Goal: Task Accomplishment & Management: Manage account settings

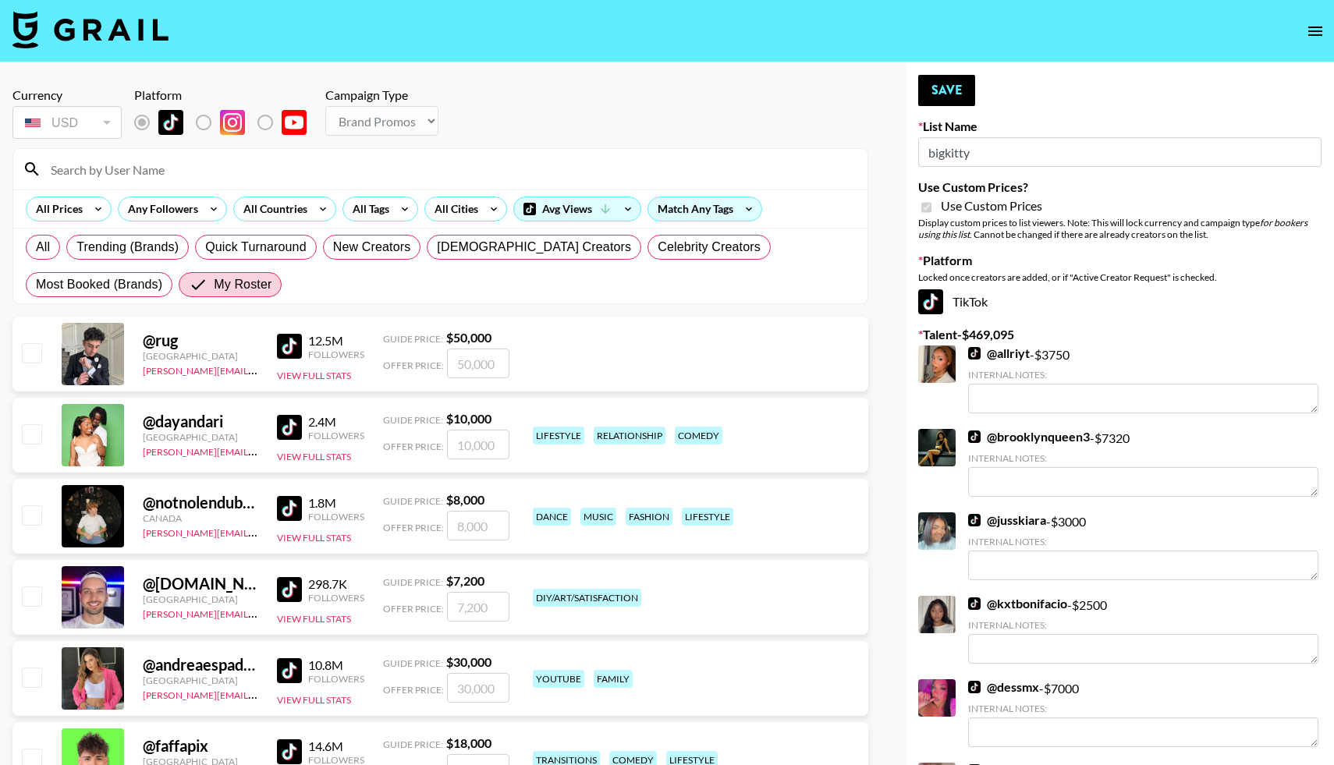
select select "Brand"
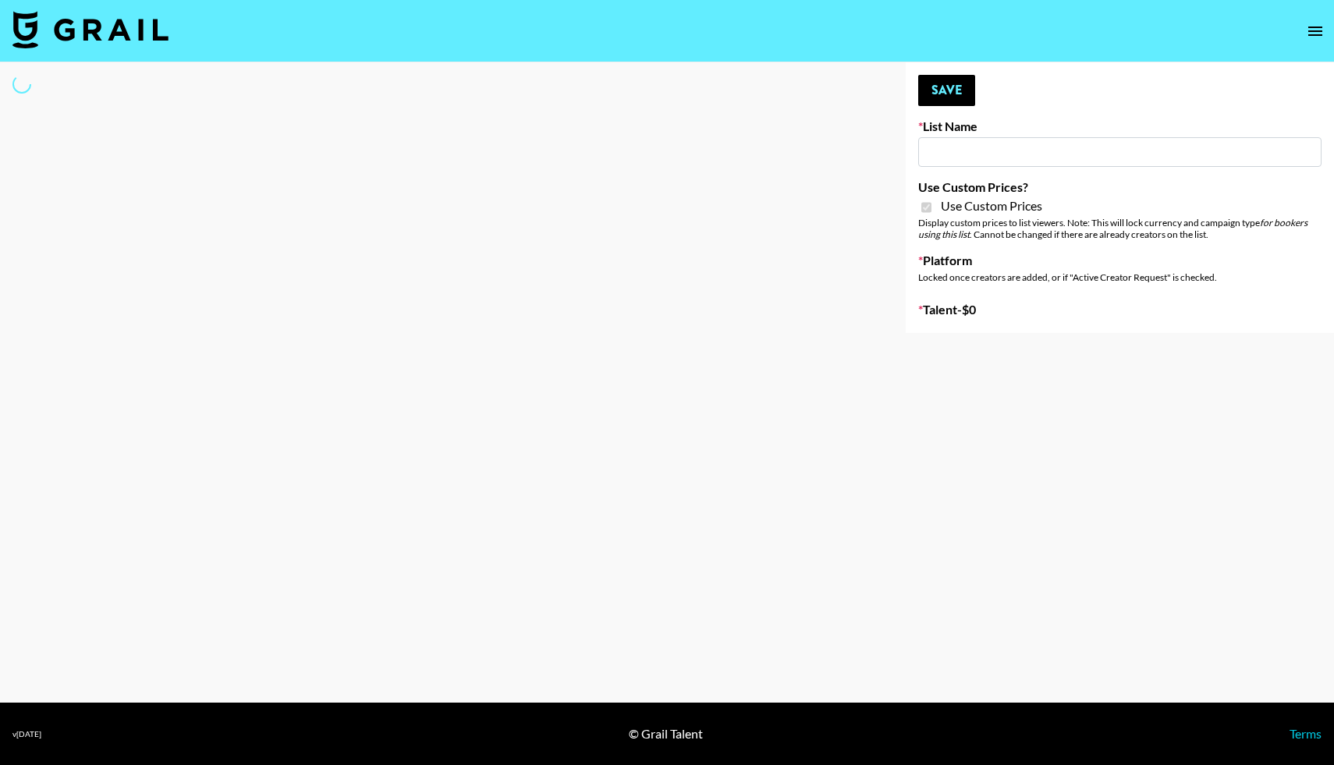
type input "[PERSON_NAME] ([DATE])"
checkbox input "true"
select select "Brand"
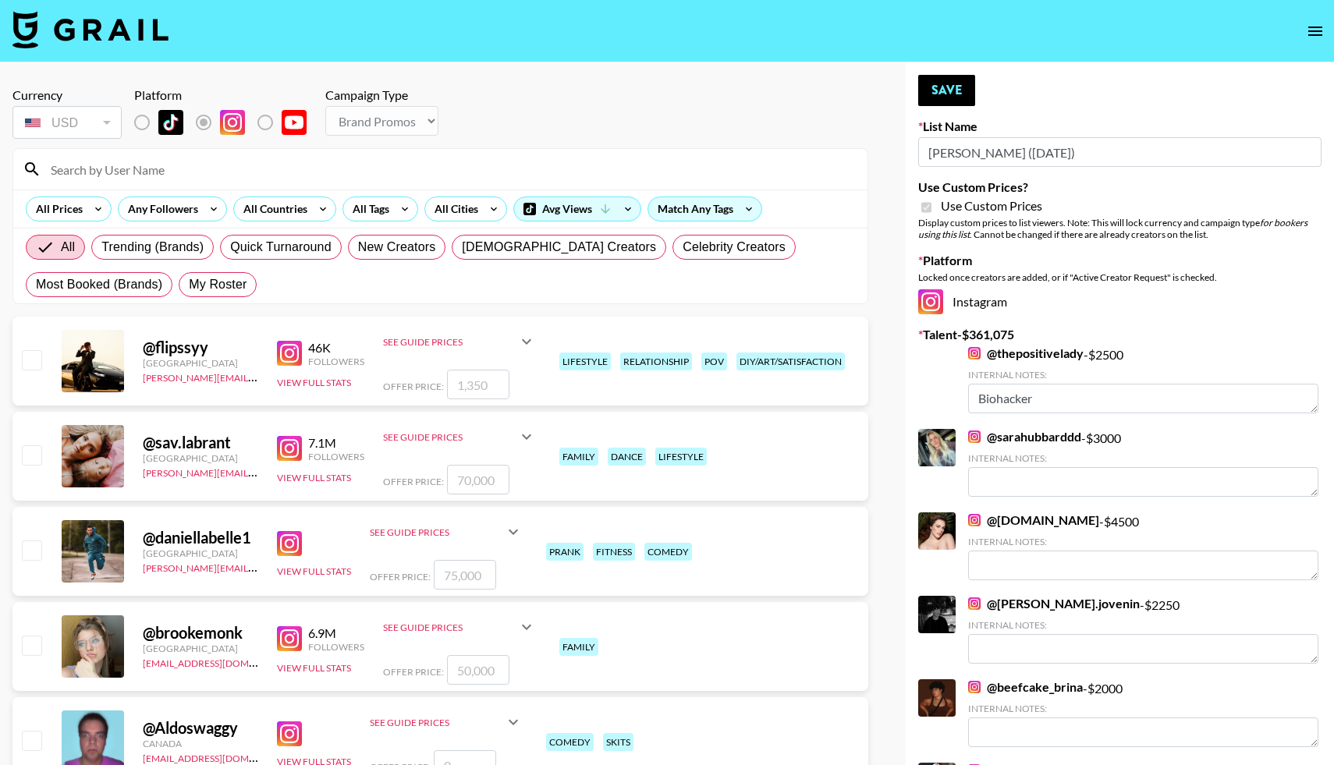
click at [142, 170] on input at bounding box center [449, 169] width 817 height 25
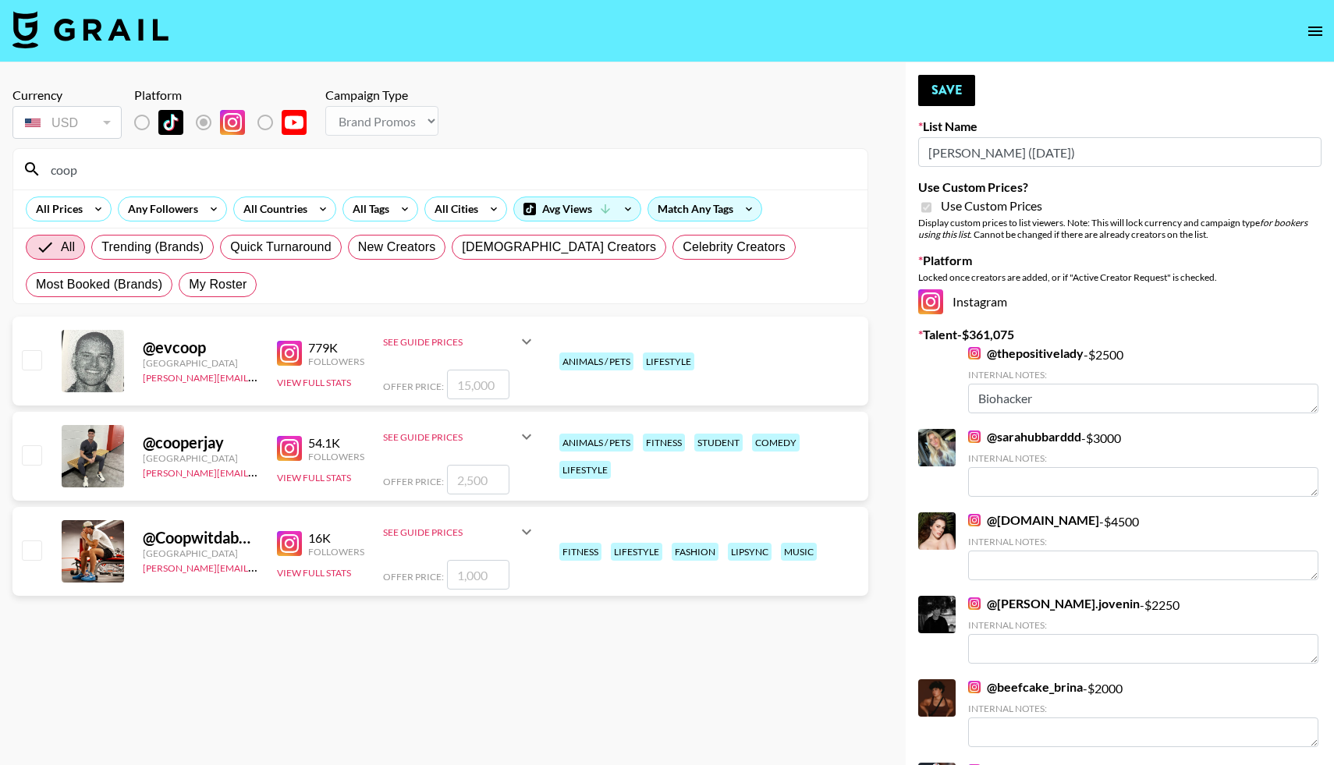
type input "coop"
click at [32, 547] on input "checkbox" at bounding box center [31, 550] width 19 height 19
checkbox input "true"
type input "1000"
click at [37, 452] on input "checkbox" at bounding box center [31, 454] width 19 height 19
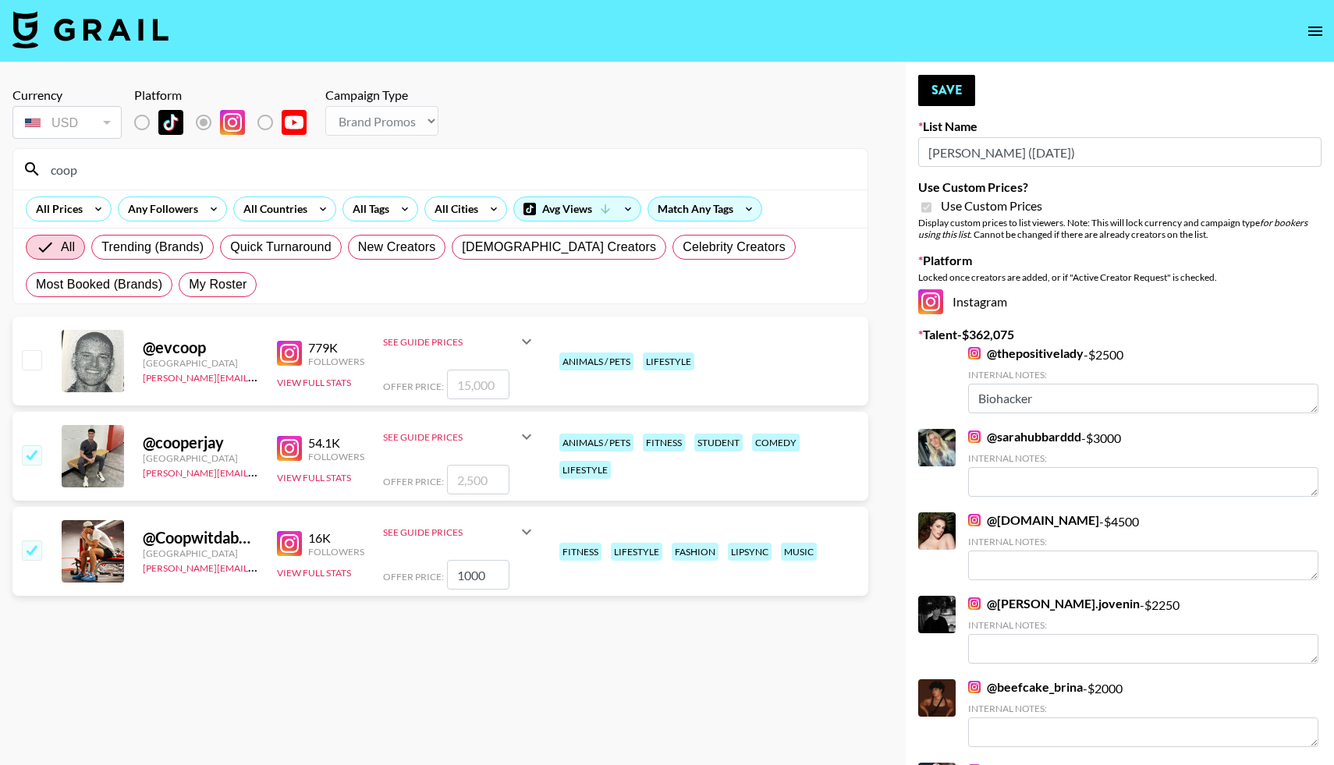
checkbox input "true"
type input "2500"
click at [953, 97] on button "Save" at bounding box center [946, 90] width 57 height 31
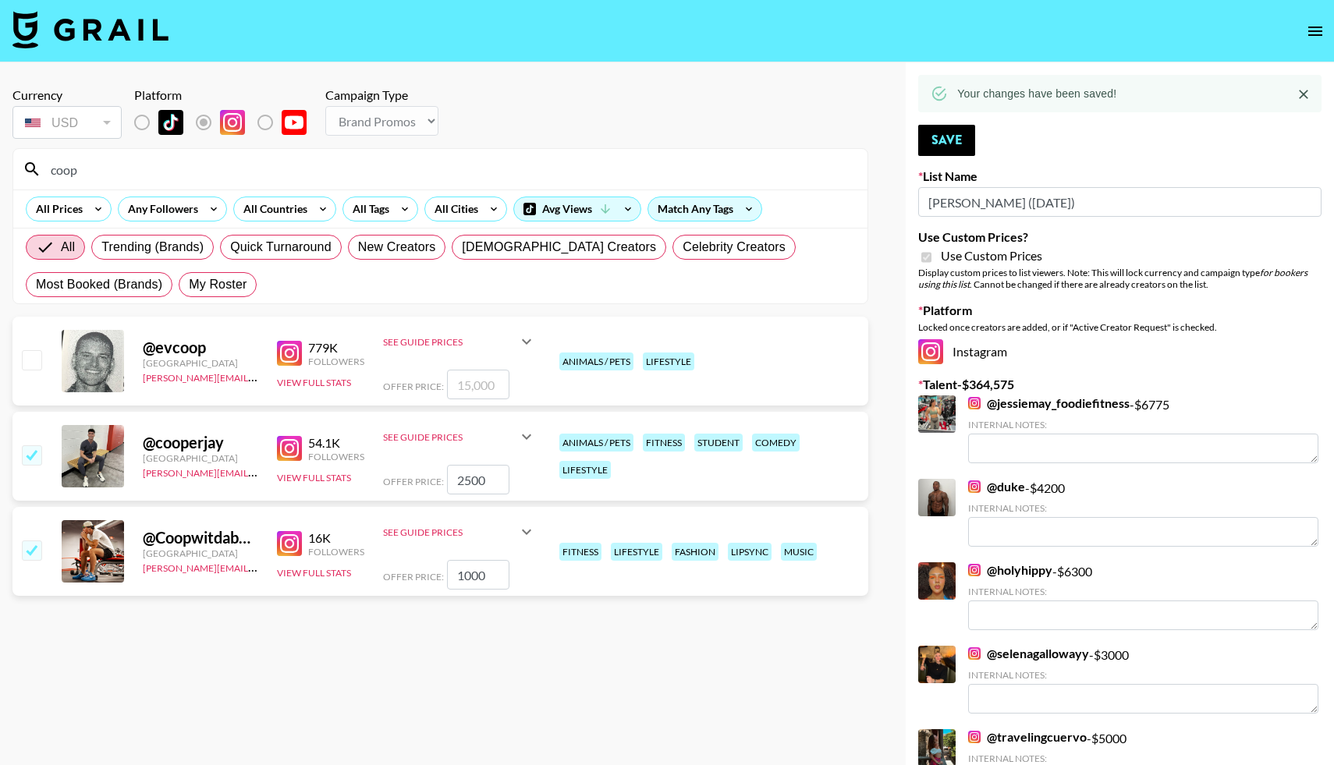
drag, startPoint x: 84, startPoint y: 172, endPoint x: 38, endPoint y: 174, distance: 46.0
click at [38, 174] on div "coop" at bounding box center [440, 169] width 854 height 41
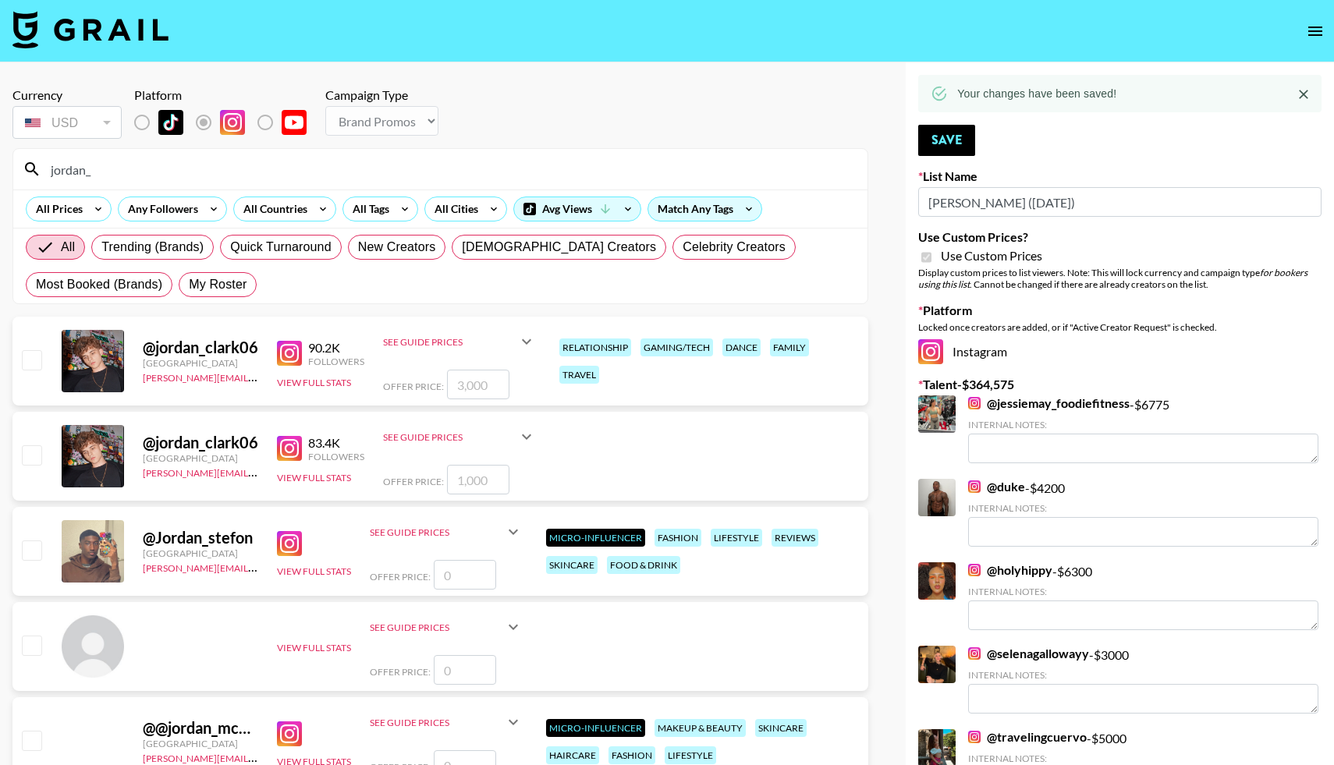
type input "jordan_"
click at [31, 359] on input "checkbox" at bounding box center [31, 359] width 19 height 19
checkbox input "true"
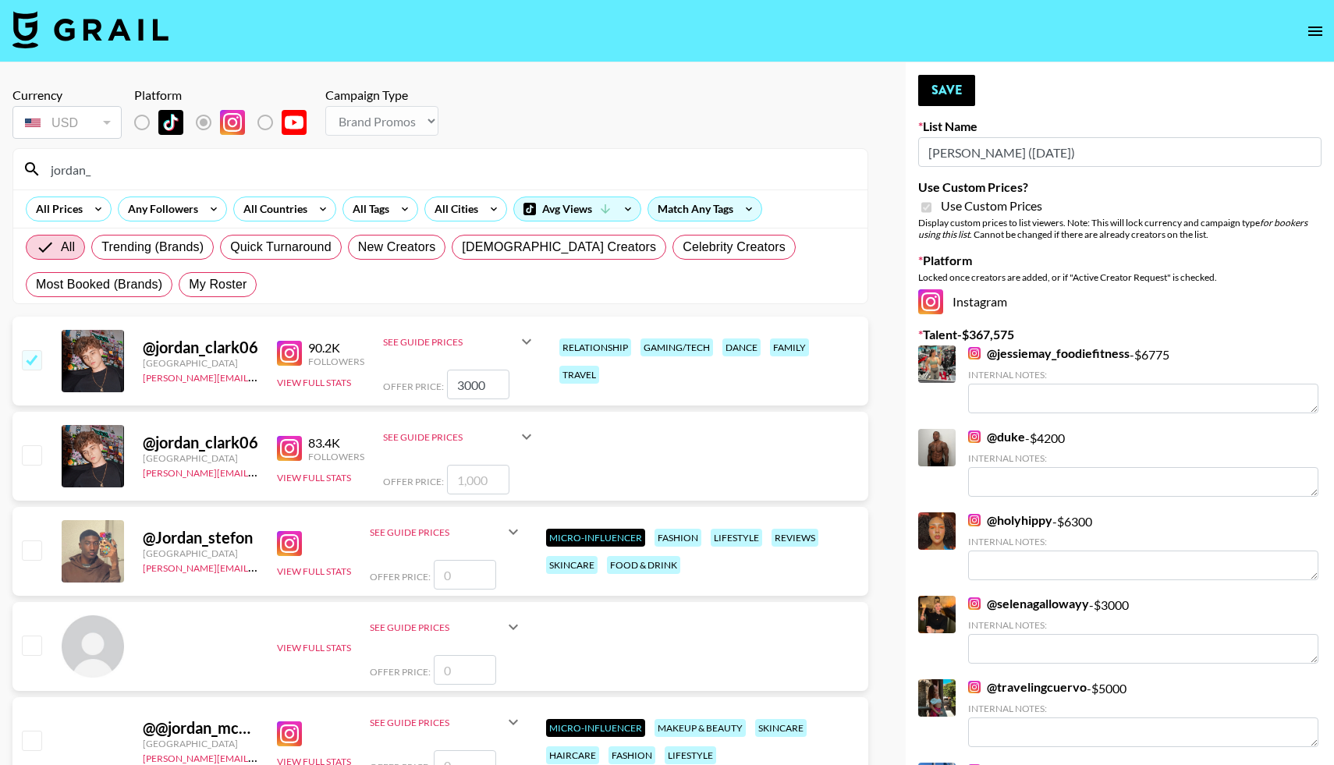
drag, startPoint x: 489, startPoint y: 385, endPoint x: 440, endPoint y: 385, distance: 49.1
click at [440, 385] on div "Offer Price: 3000" at bounding box center [459, 385] width 153 height 30
type input "1500"
click at [944, 95] on button "Save" at bounding box center [946, 90] width 57 height 31
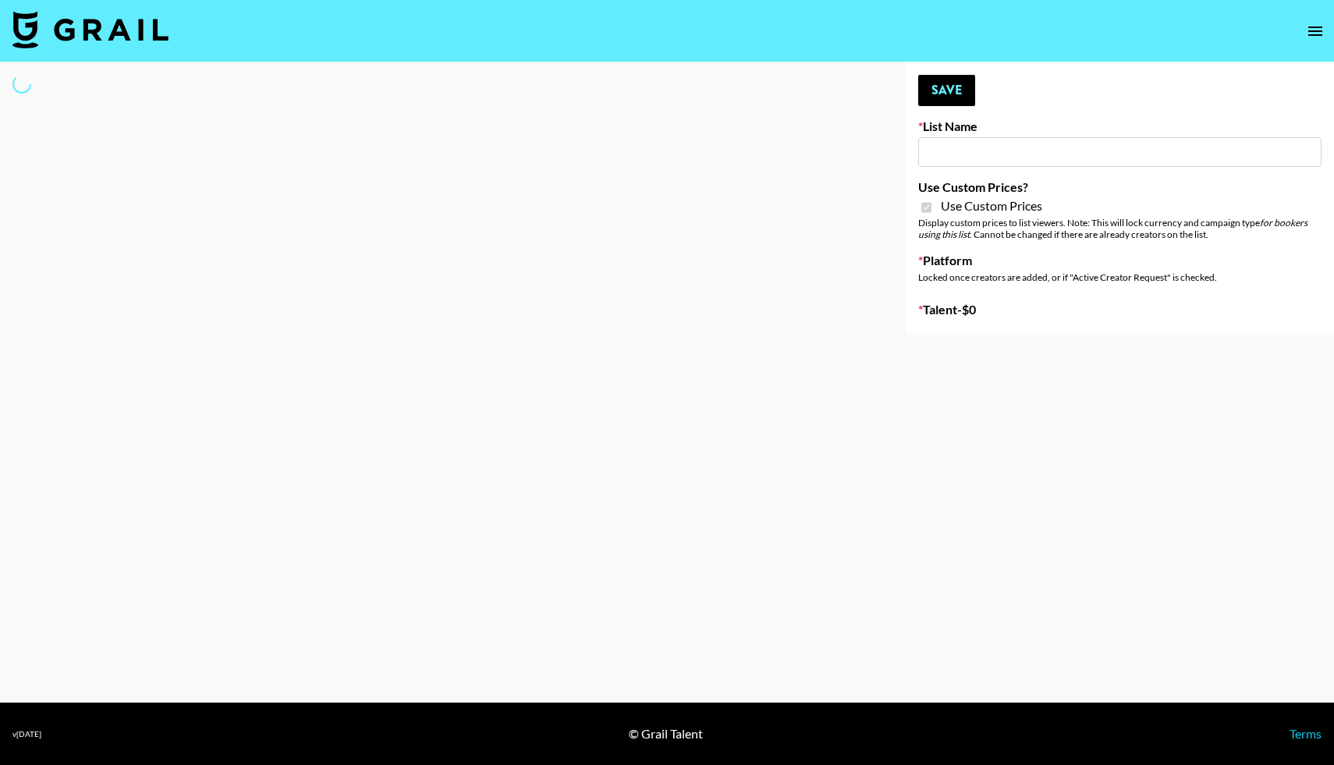
type input "Liquid Brands (19th Aug)"
checkbox input "true"
select select "Brand"
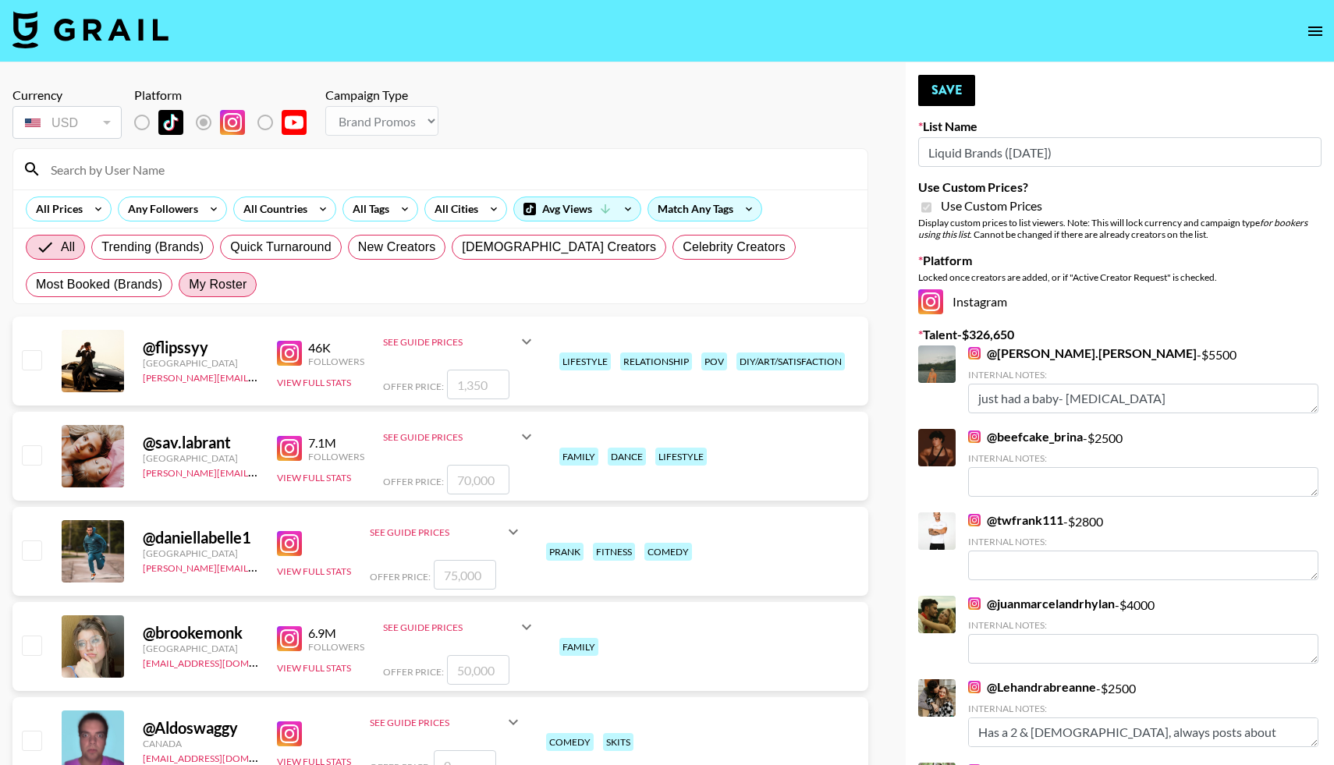
click at [232, 280] on span "My Roster" at bounding box center [218, 284] width 58 height 19
click at [189, 285] on input "My Roster" at bounding box center [189, 285] width 0 height 0
radio input "true"
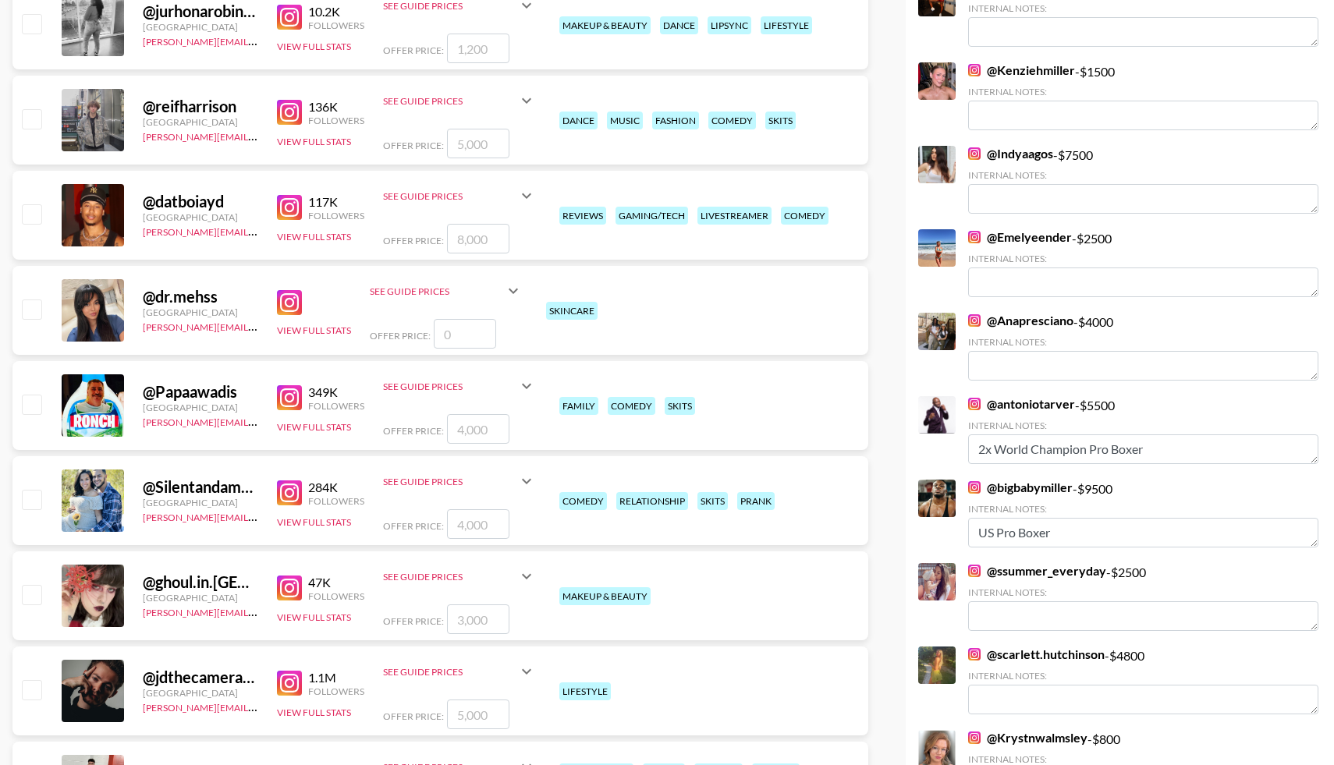
scroll to position [2642, 0]
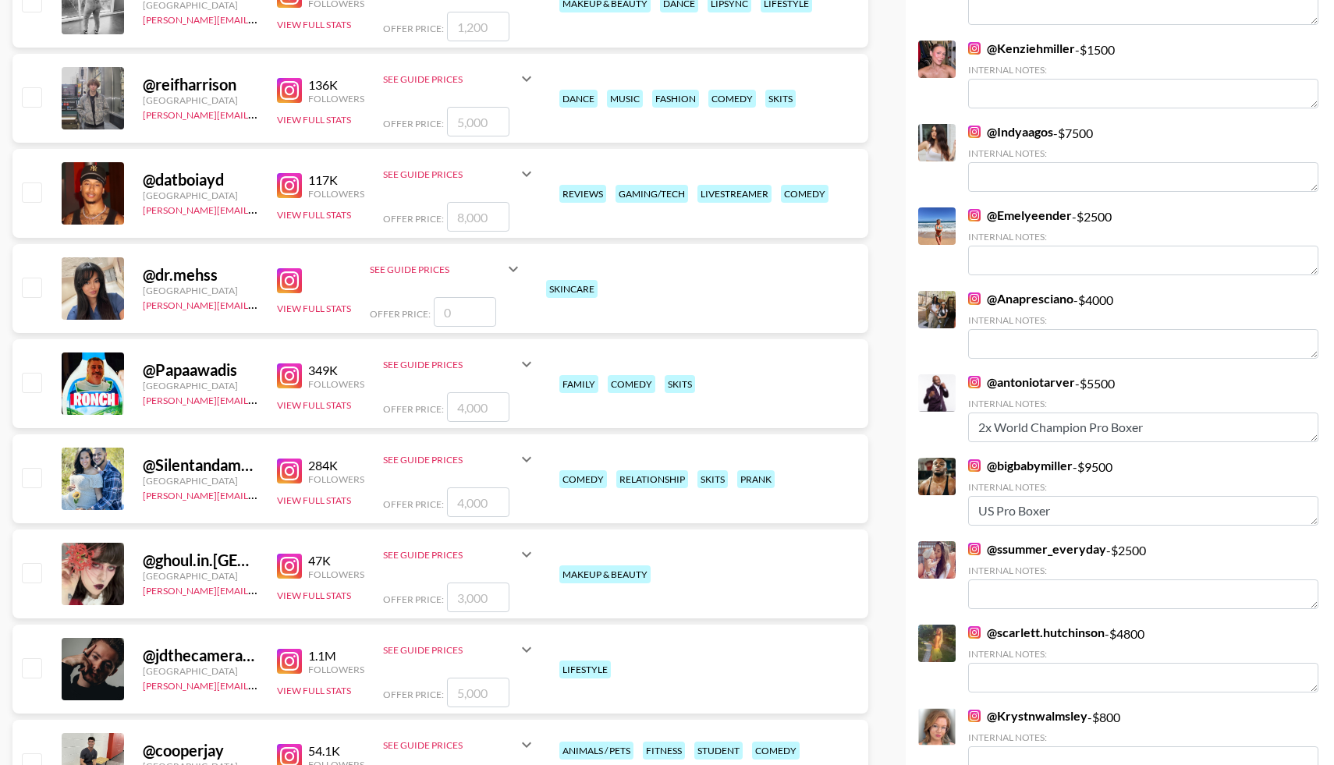
click at [33, 484] on input "checkbox" at bounding box center [31, 477] width 19 height 19
checkbox input "true"
type input "4000"
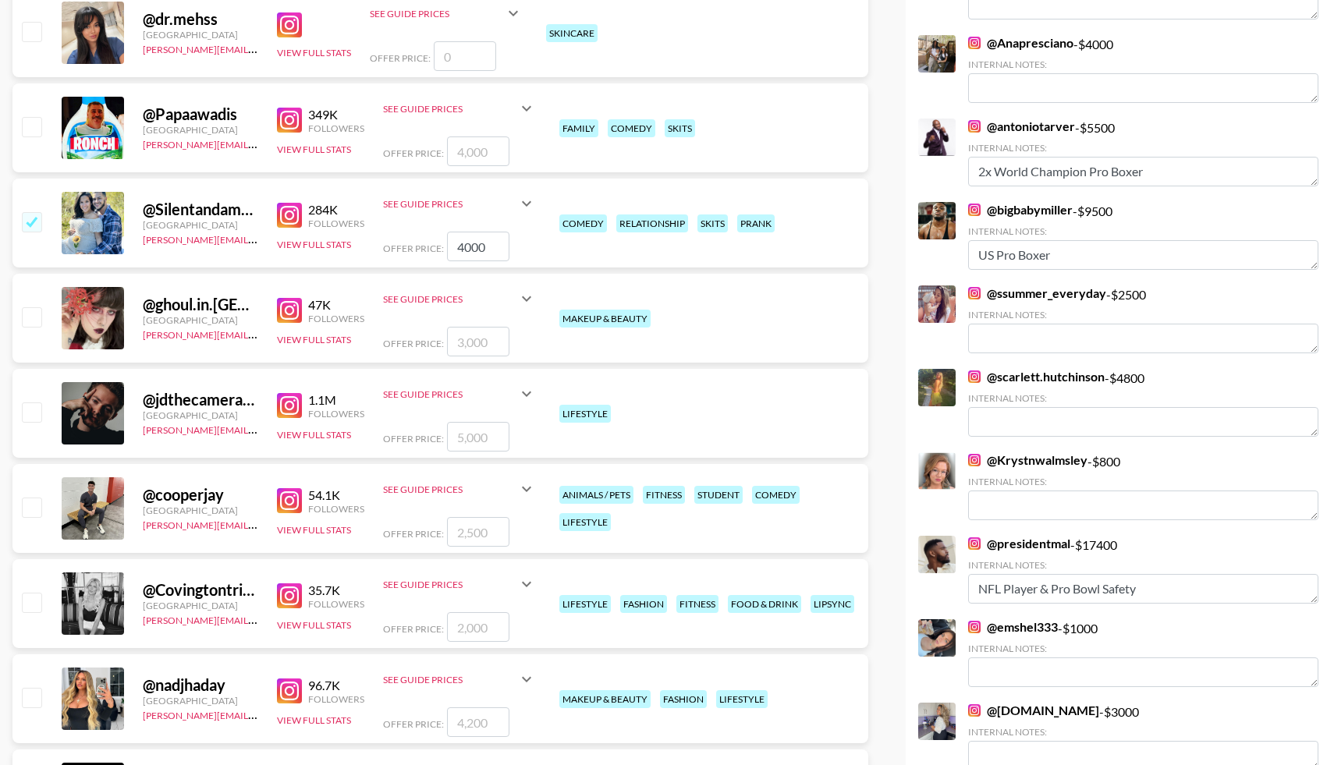
scroll to position [2902, 0]
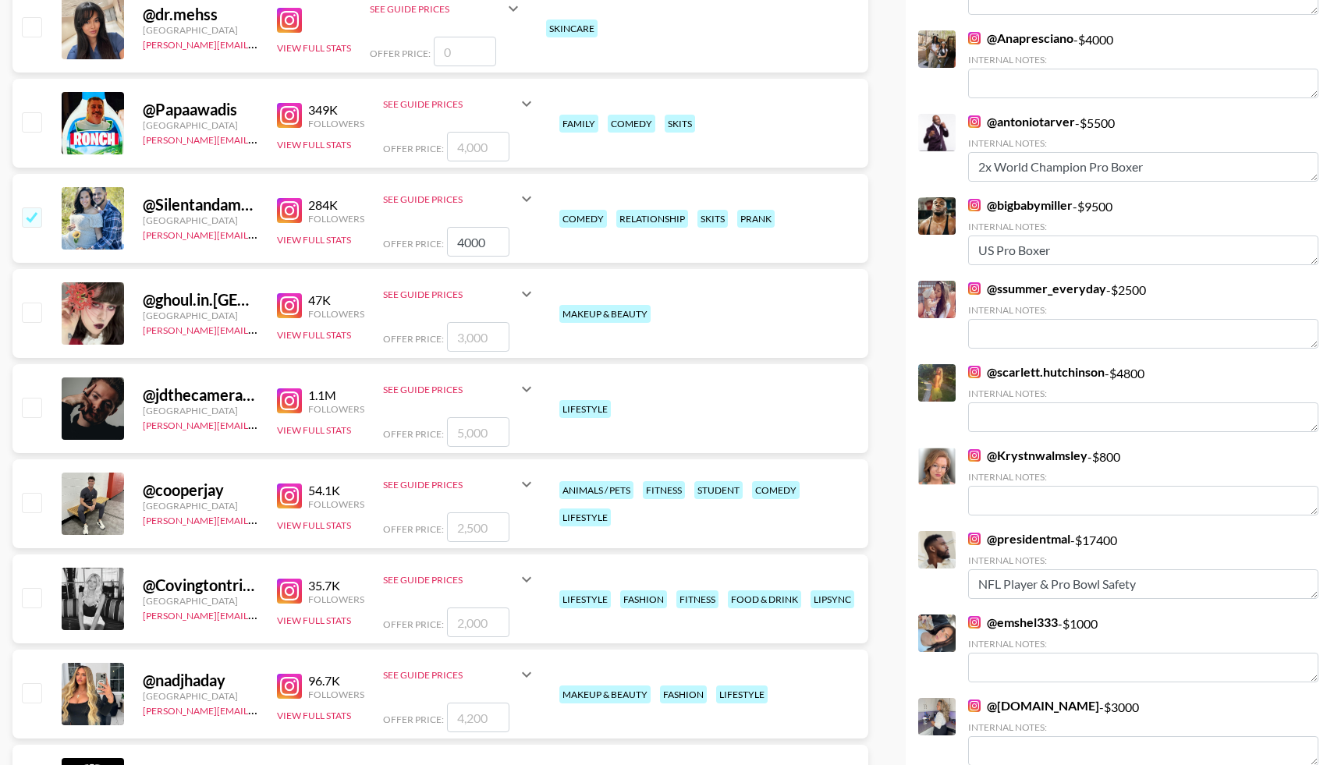
click at [37, 499] on input "checkbox" at bounding box center [31, 502] width 19 height 19
checkbox input "true"
type input "2500"
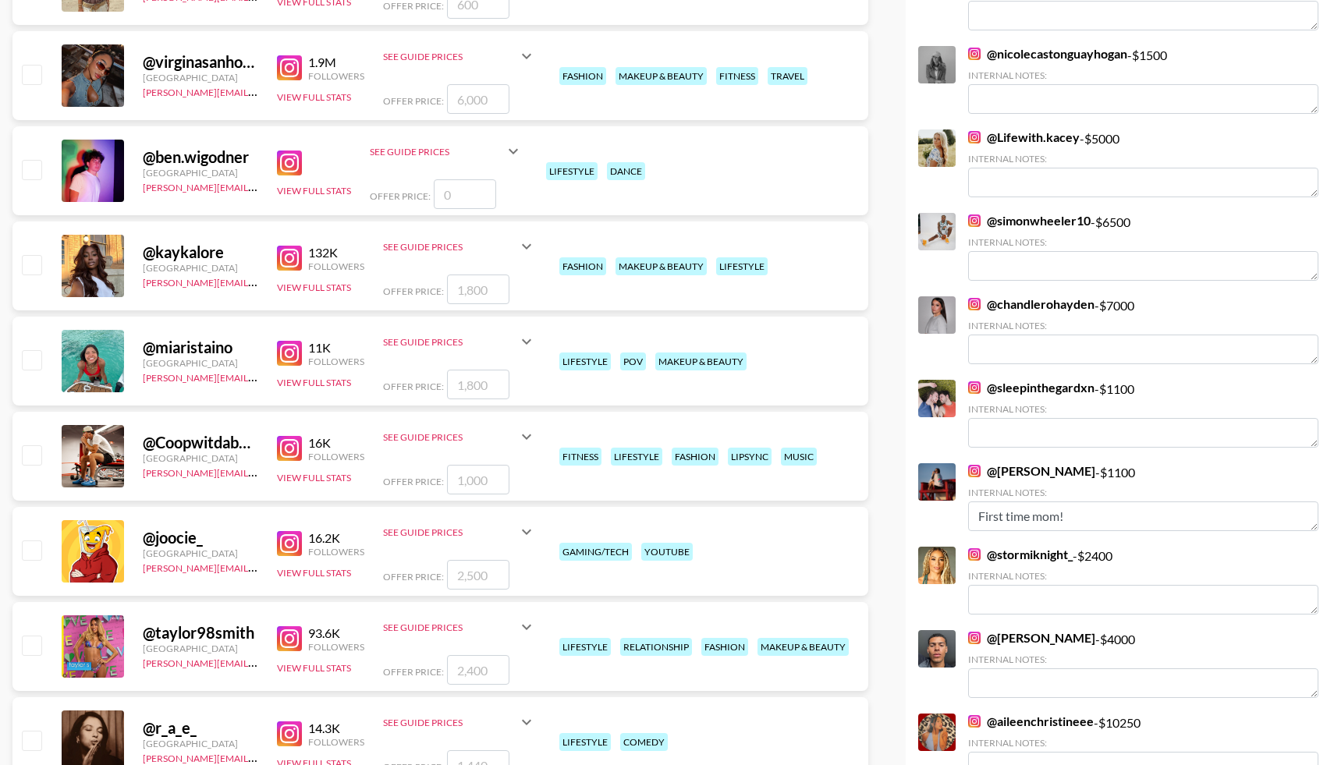
scroll to position [4488, 0]
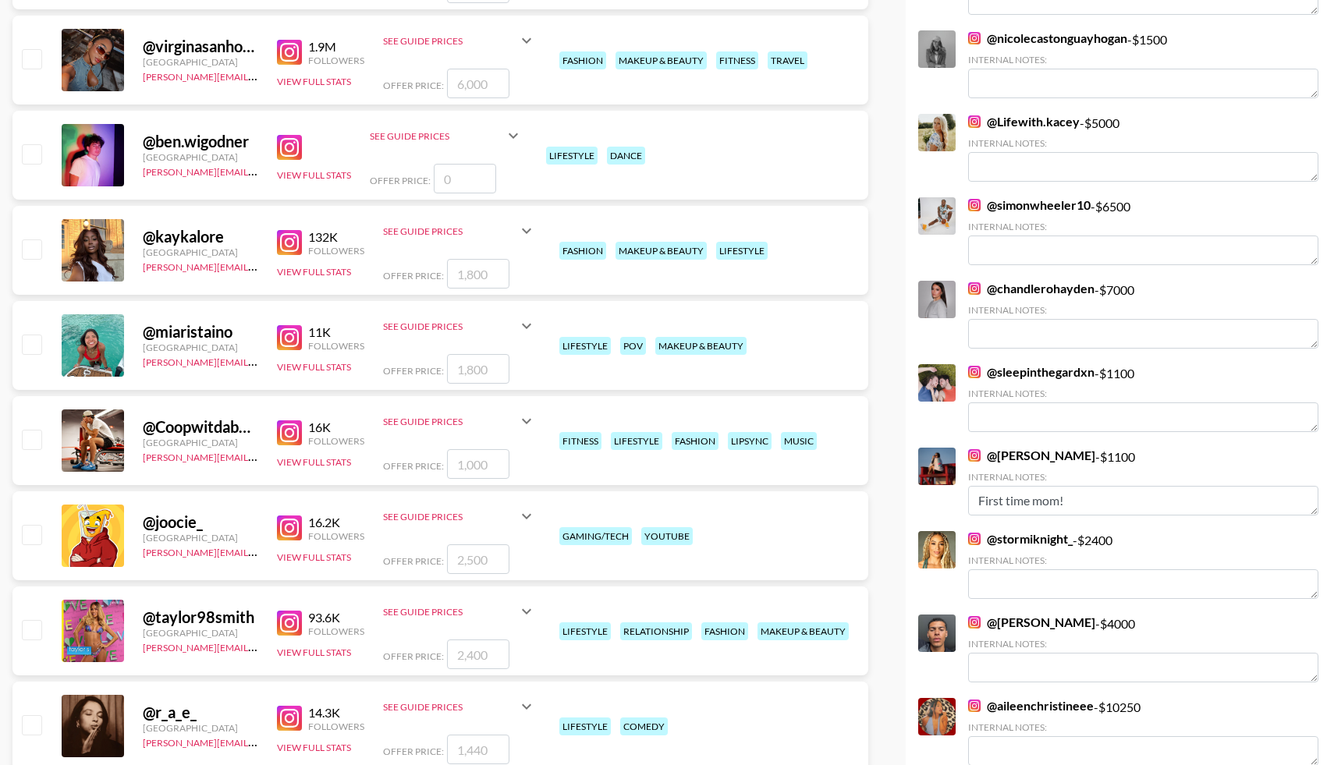
click at [30, 434] on input "checkbox" at bounding box center [31, 439] width 19 height 19
checkbox input "true"
type input "1000"
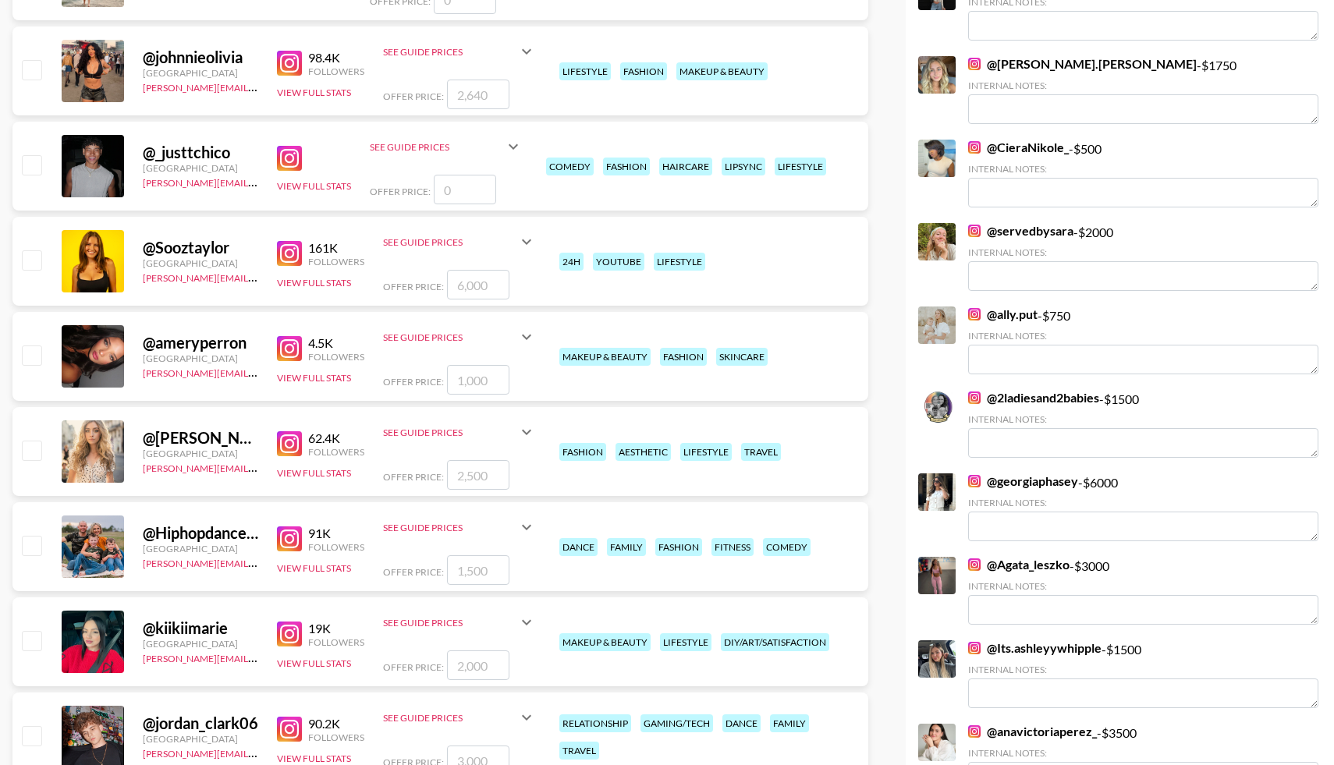
scroll to position [5716, 0]
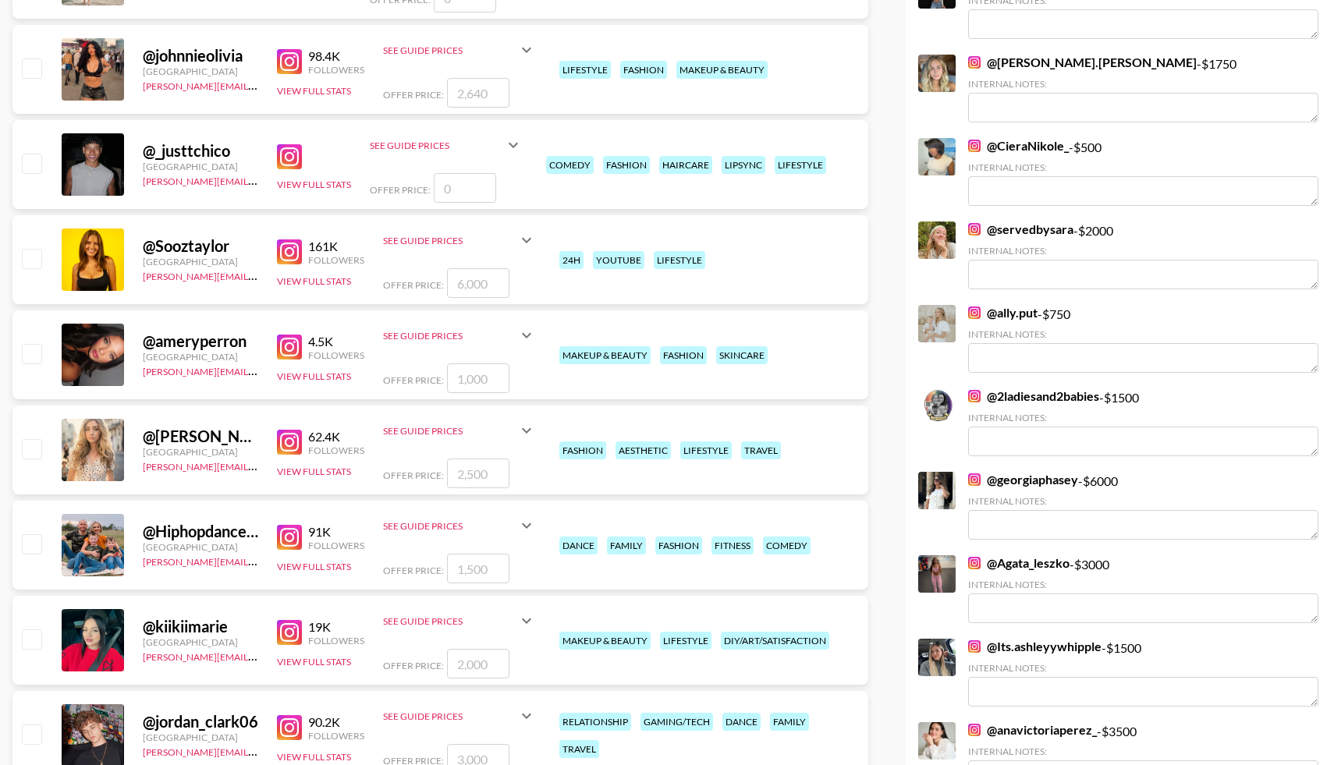
click at [35, 547] on input "checkbox" at bounding box center [31, 543] width 19 height 19
checkbox input "true"
type input "1500"
click at [34, 732] on input "checkbox" at bounding box center [31, 734] width 19 height 19
checkbox input "true"
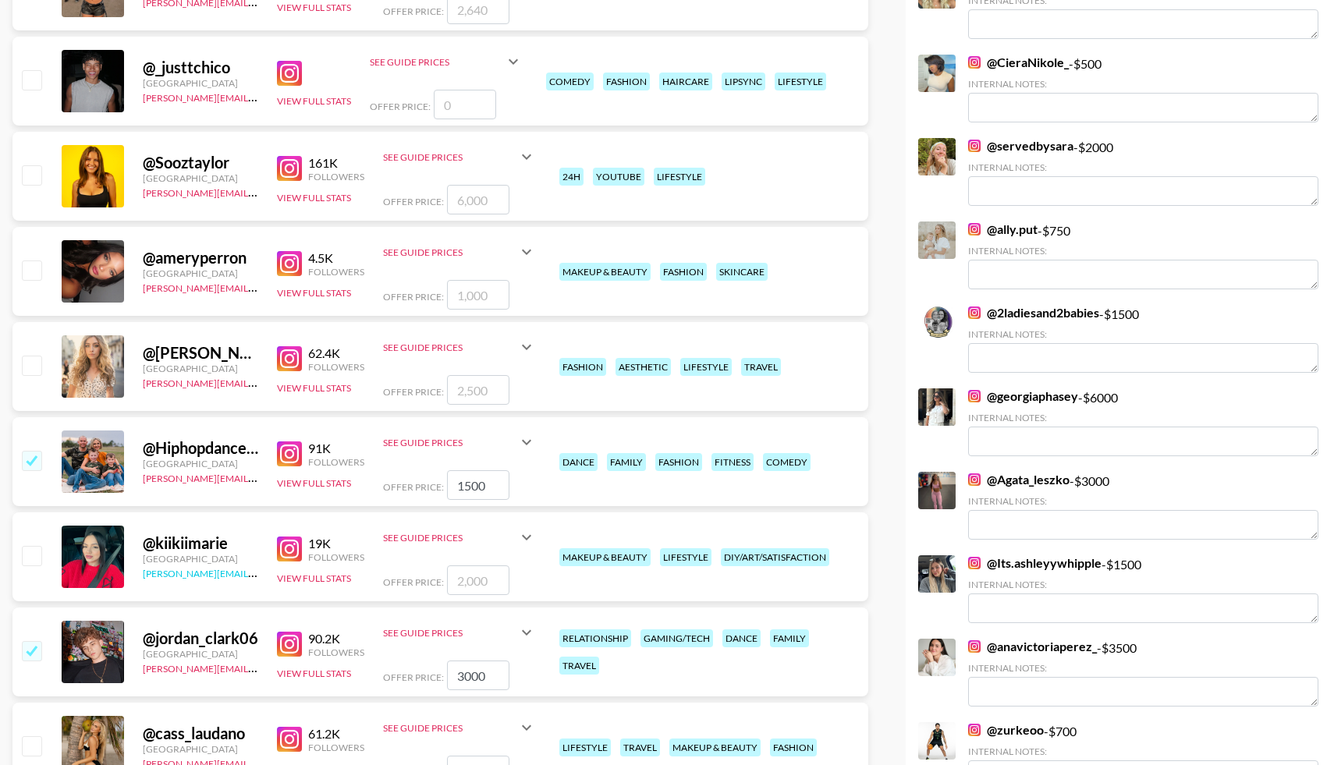
scroll to position [5900, 0]
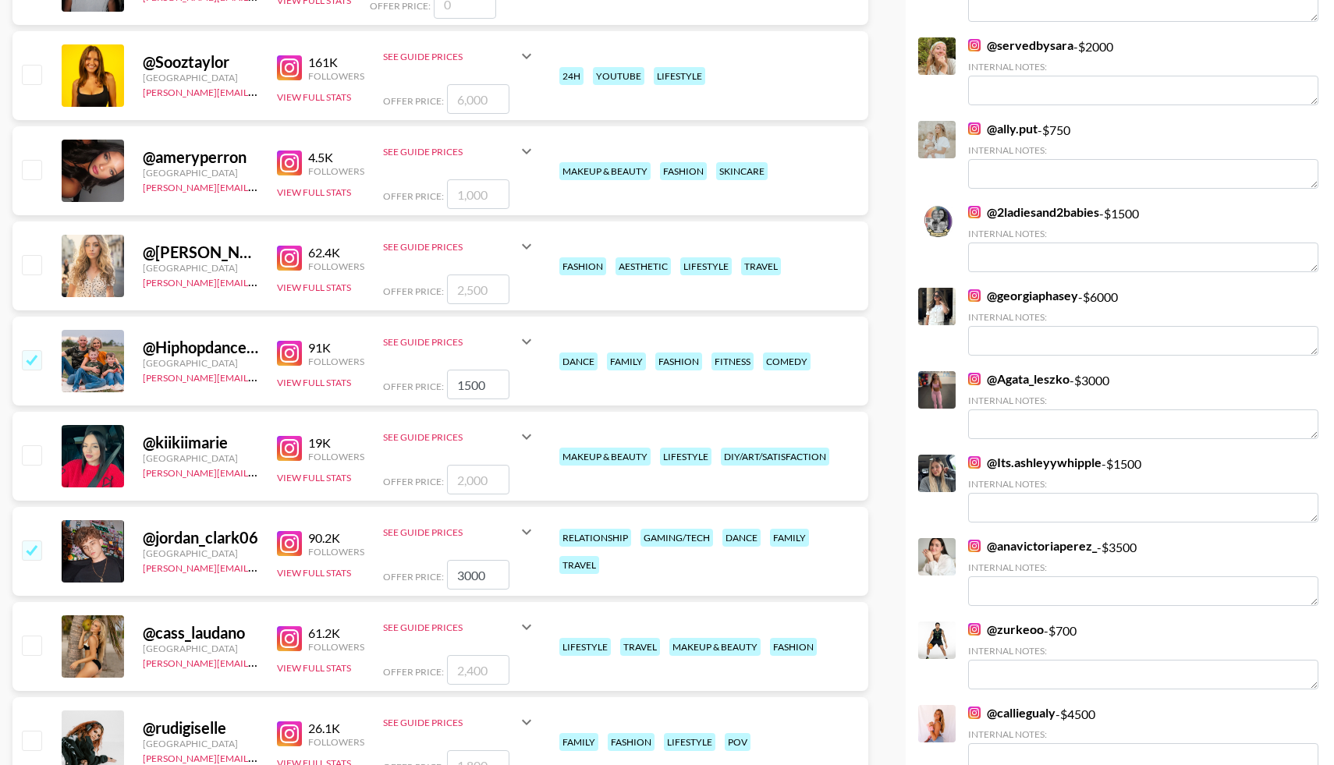
drag, startPoint x: 491, startPoint y: 571, endPoint x: 449, endPoint y: 570, distance: 41.3
click at [449, 570] on input "3000" at bounding box center [478, 575] width 62 height 30
type input "1500"
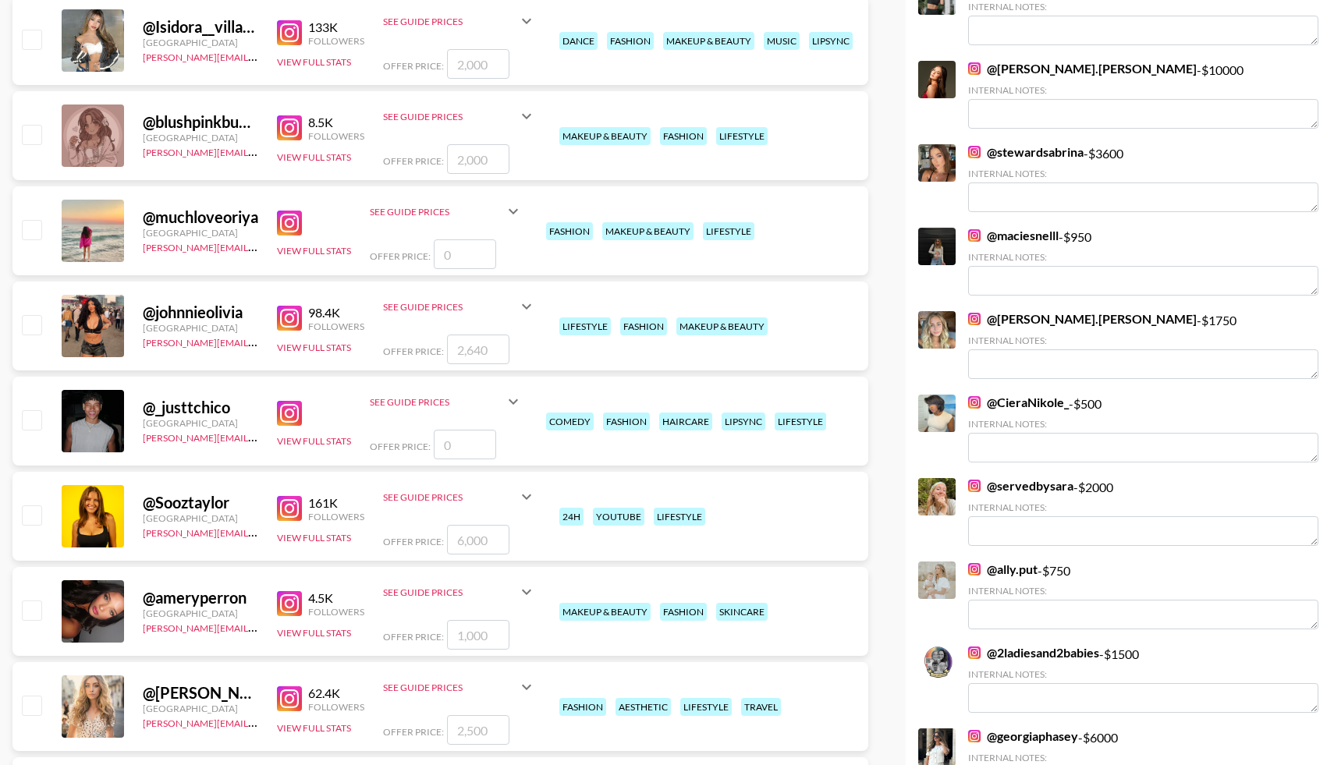
scroll to position [5460, 0]
click at [33, 608] on input "checkbox" at bounding box center [31, 609] width 19 height 19
checkbox input "true"
type input "1000"
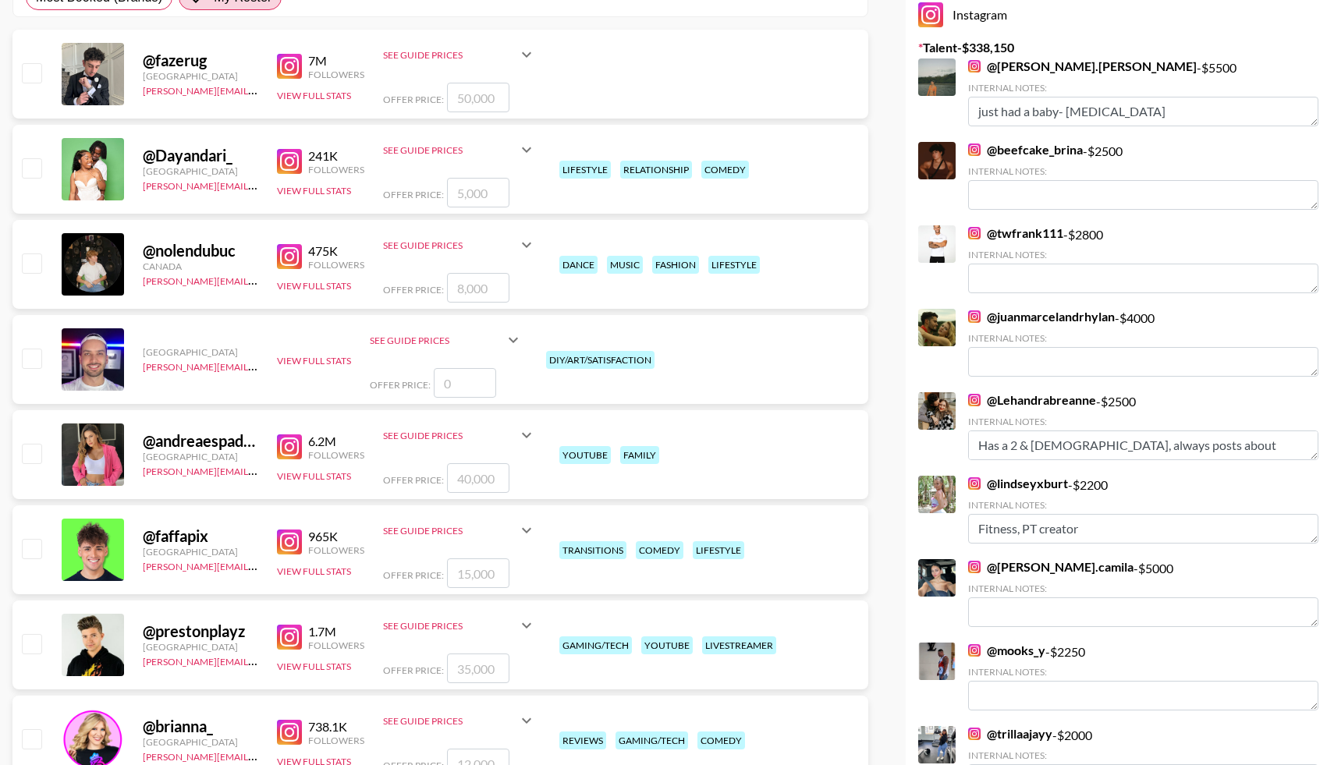
scroll to position [0, 0]
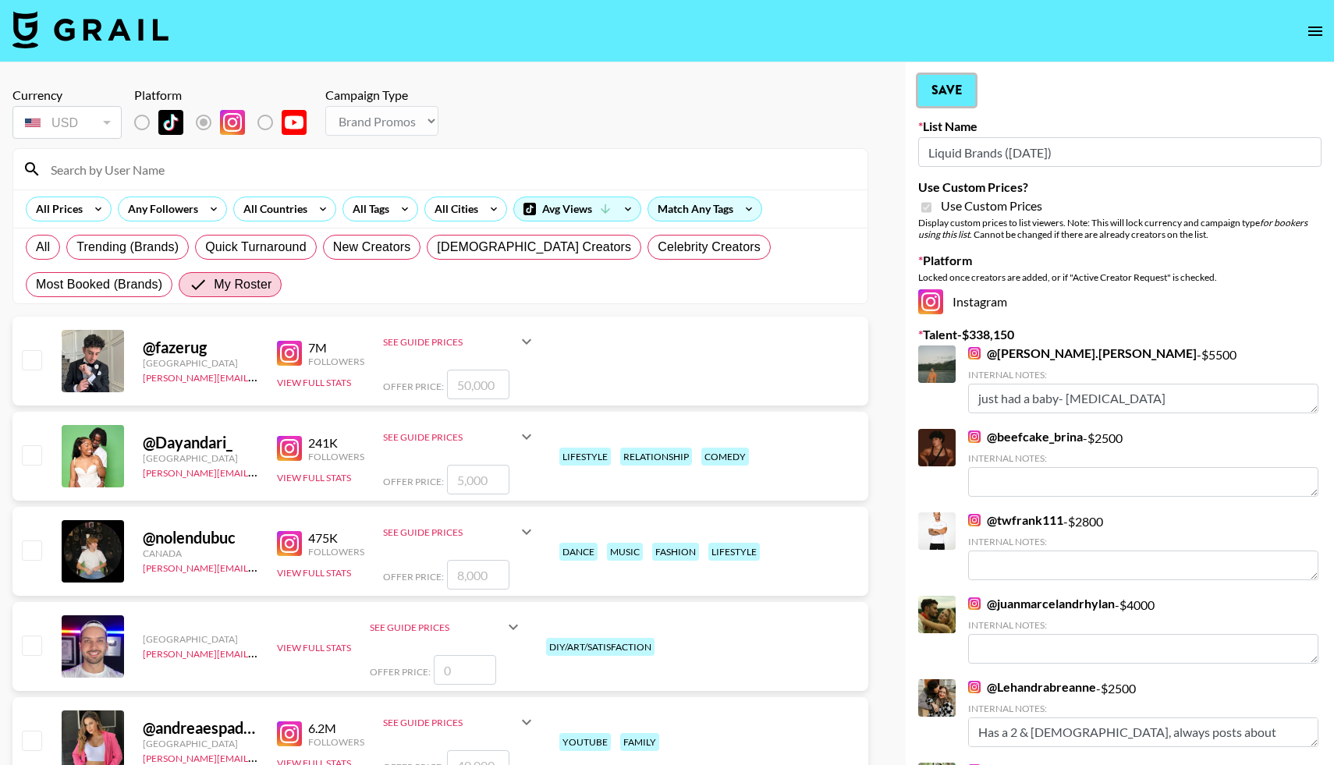
click at [954, 101] on button "Save" at bounding box center [946, 90] width 57 height 31
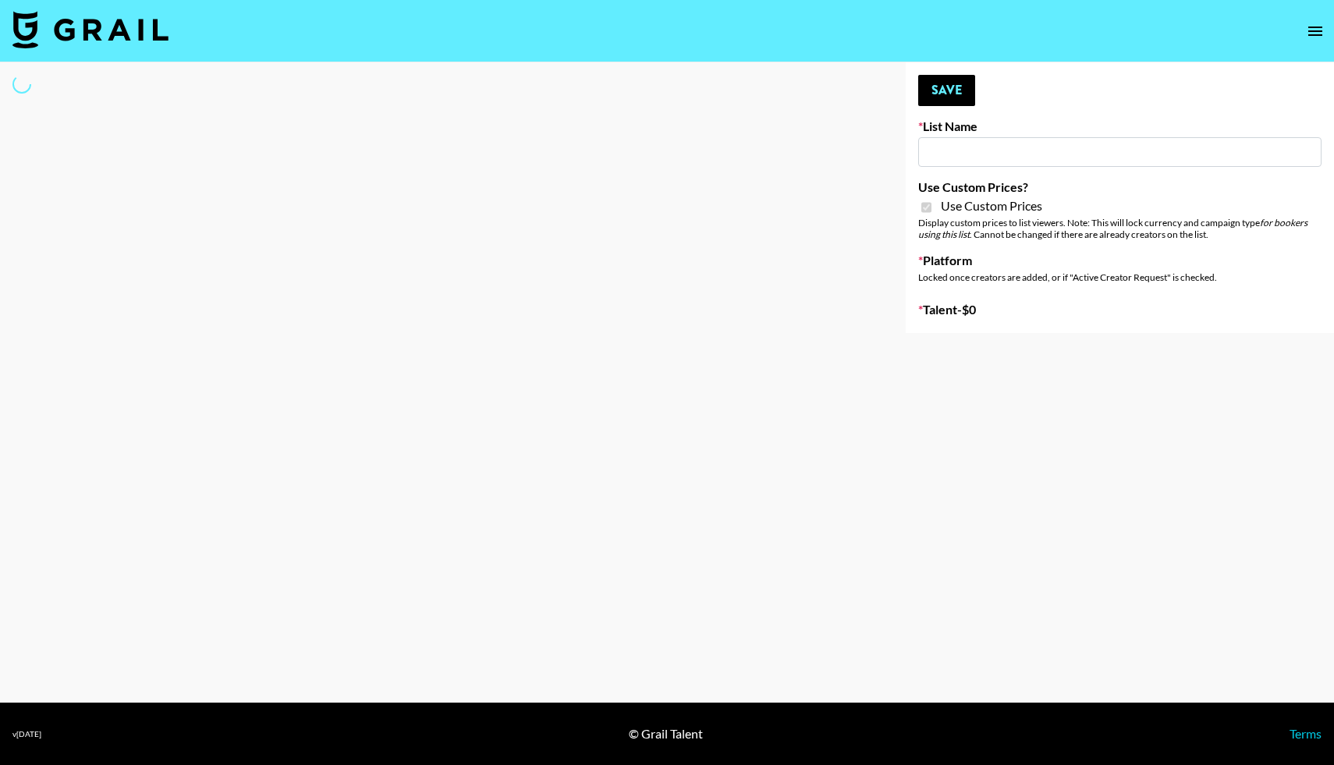
type input "bigkitty"
checkbox input "true"
select select "Brand"
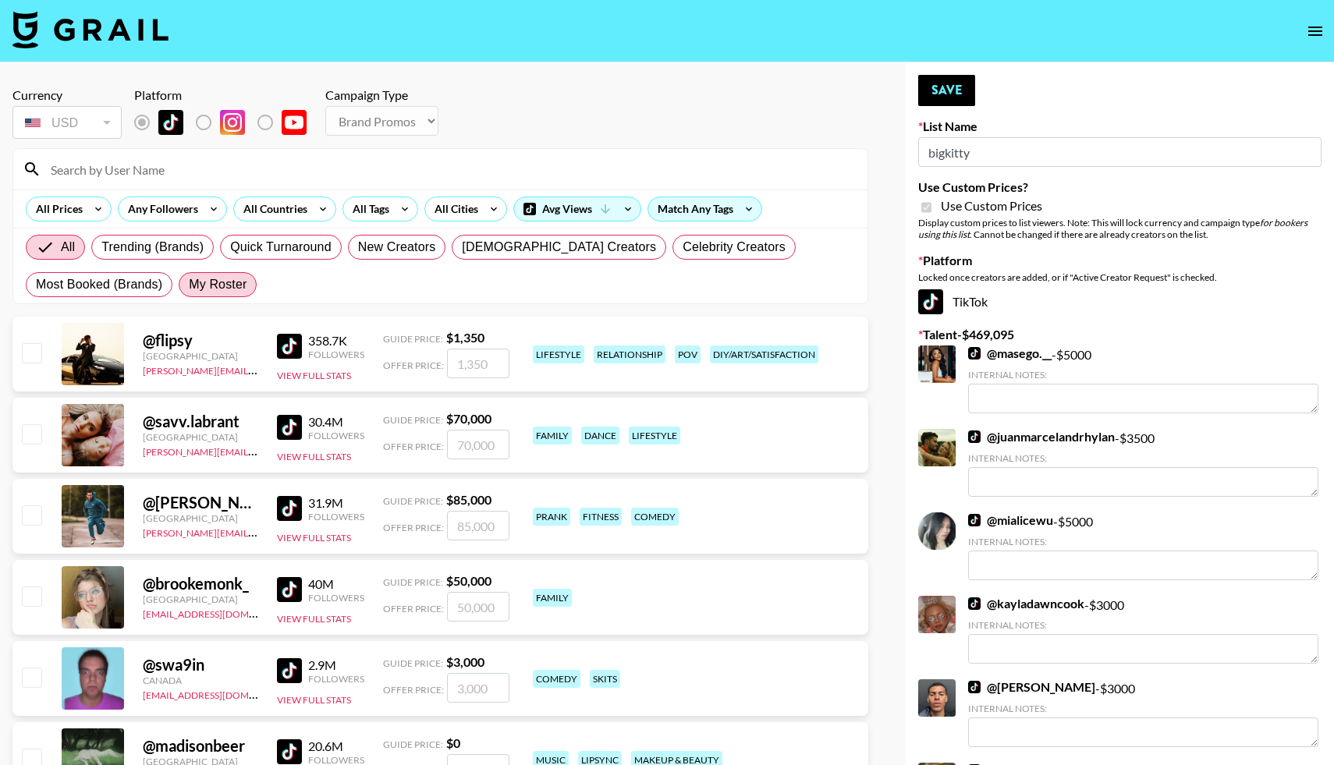
click at [222, 281] on span "My Roster" at bounding box center [218, 284] width 58 height 19
click at [189, 285] on input "My Roster" at bounding box center [189, 285] width 0 height 0
radio input "true"
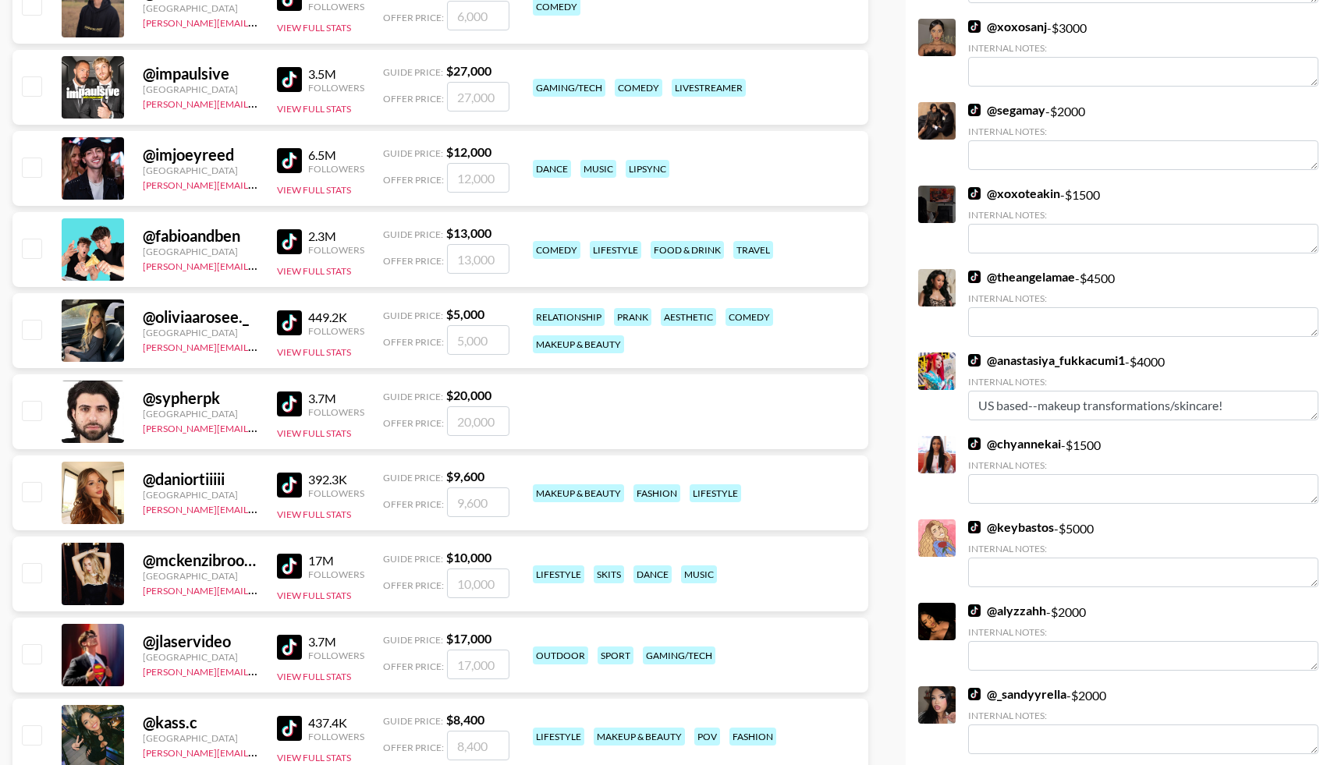
scroll to position [1081, 0]
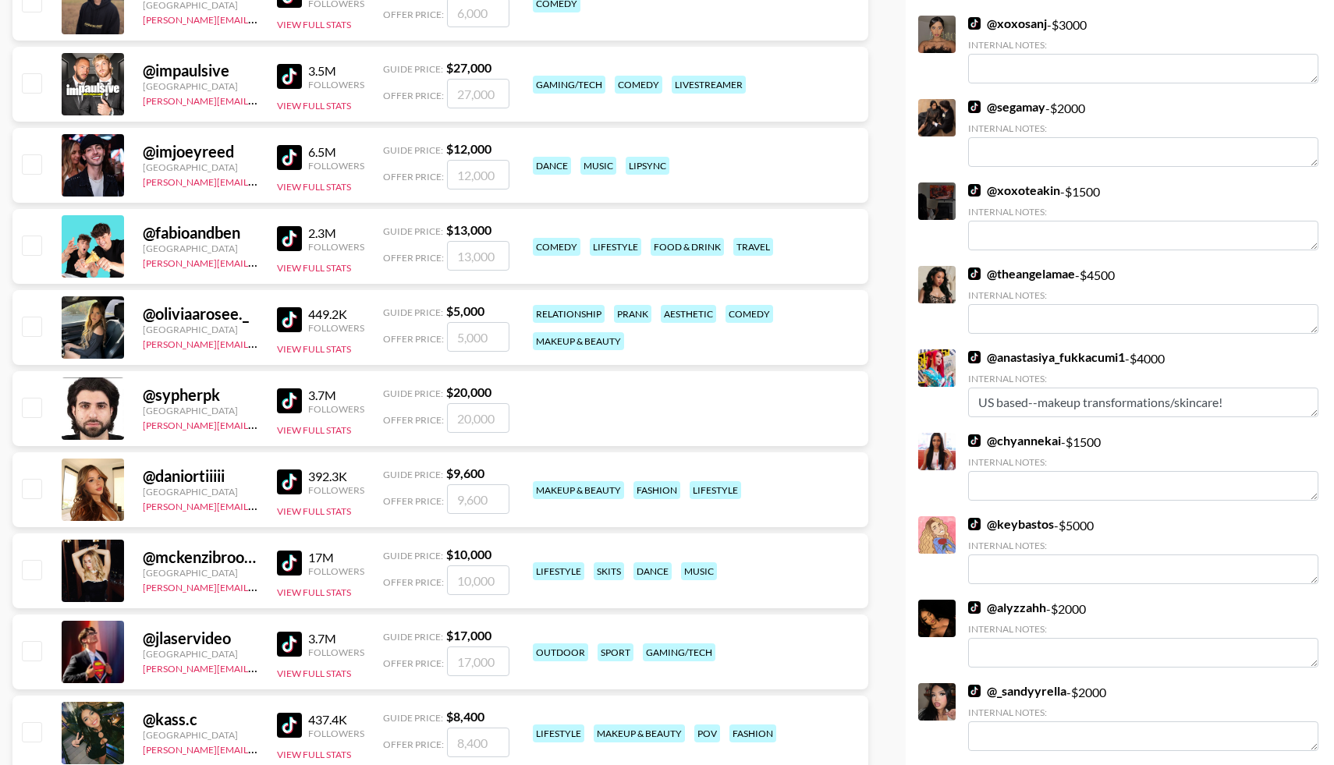
click at [33, 326] on input "checkbox" at bounding box center [31, 326] width 19 height 19
checkbox input "true"
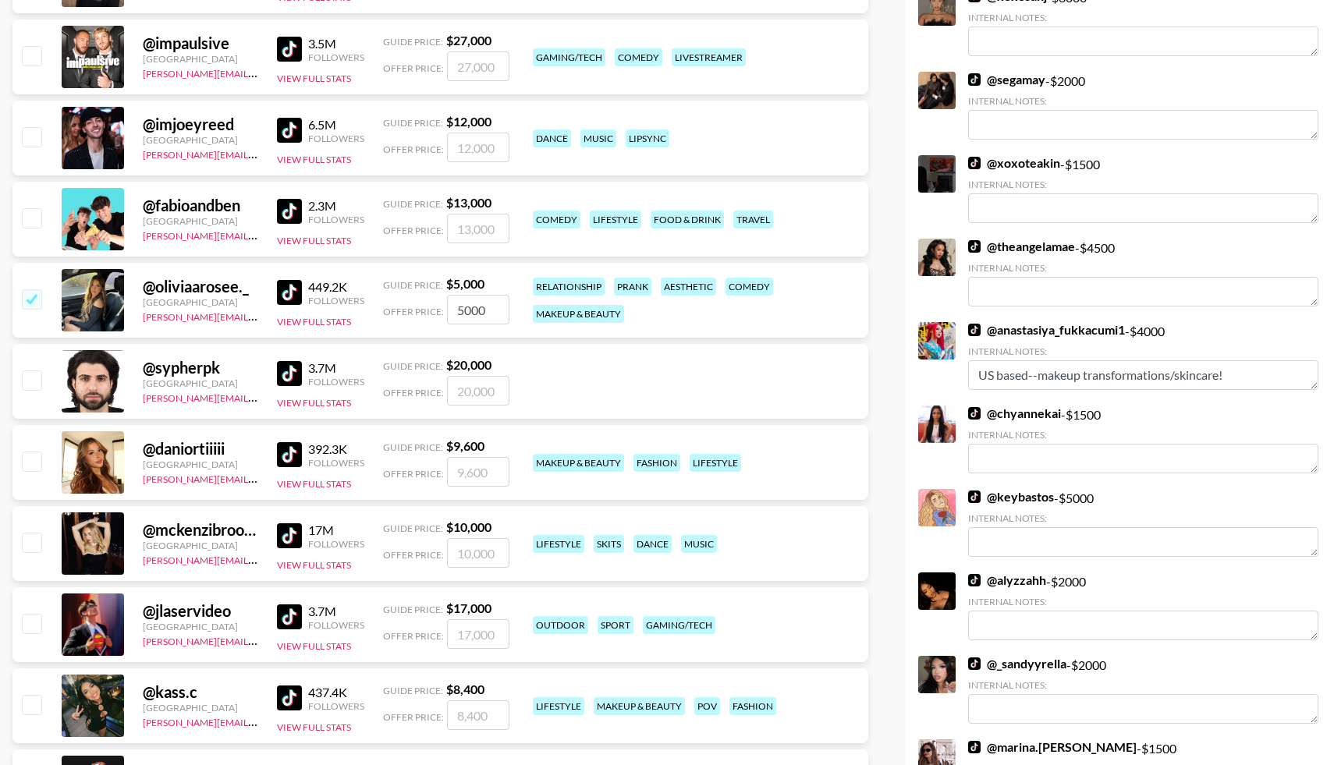
scroll to position [1111, 0]
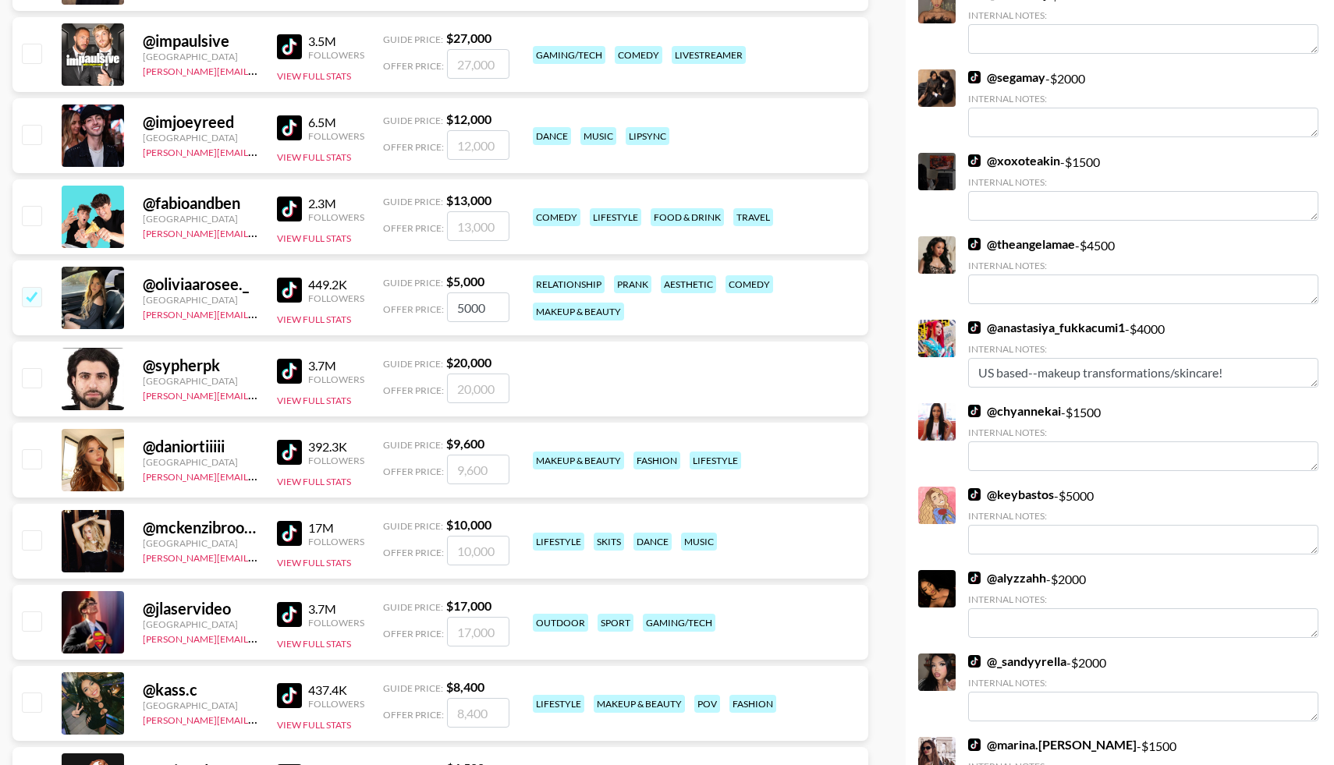
drag, startPoint x: 491, startPoint y: 307, endPoint x: 434, endPoint y: 307, distance: 56.9
click at [434, 307] on div "Offer Price: 5000" at bounding box center [446, 308] width 126 height 30
type input "3000"
click at [35, 541] on input "checkbox" at bounding box center [31, 539] width 19 height 19
checkbox input "true"
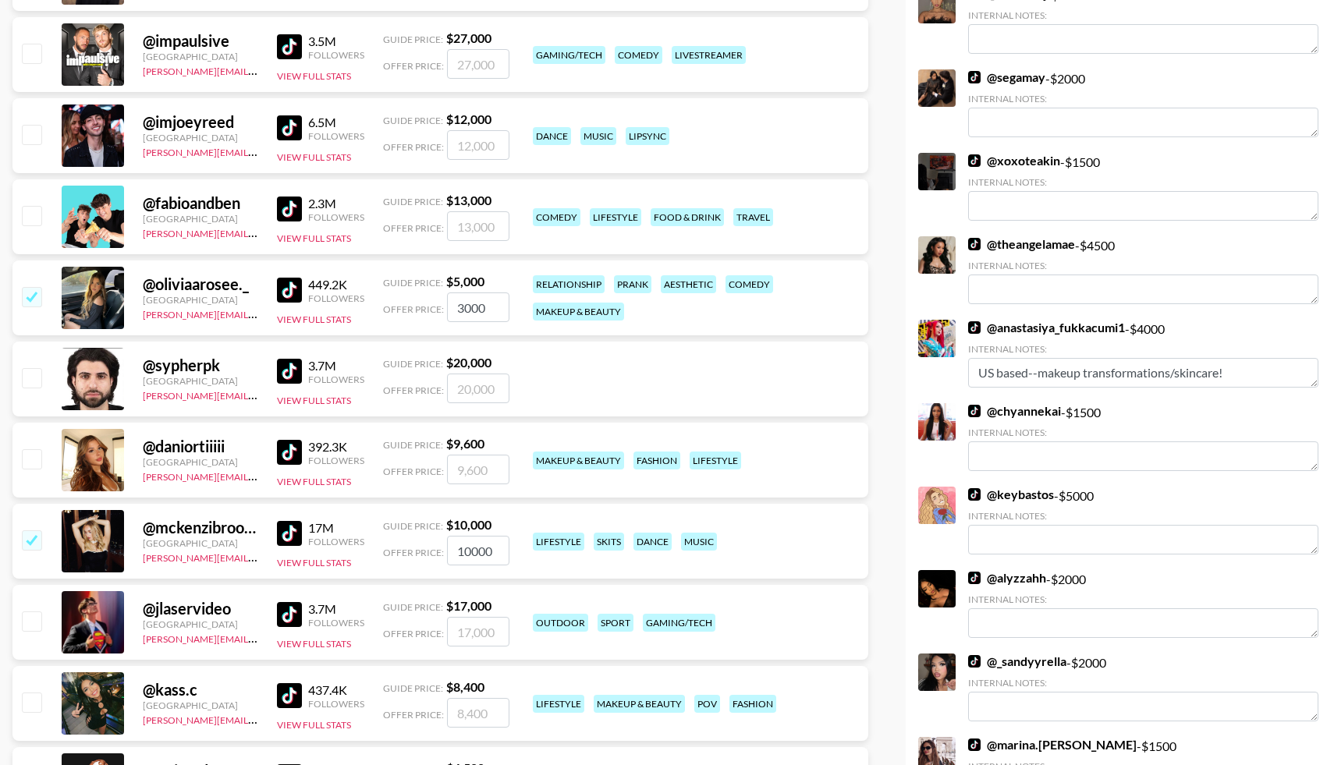
drag, startPoint x: 496, startPoint y: 551, endPoint x: 421, endPoint y: 552, distance: 74.9
click at [421, 552] on div "Offer Price: 10000" at bounding box center [446, 551] width 126 height 30
type input "3000"
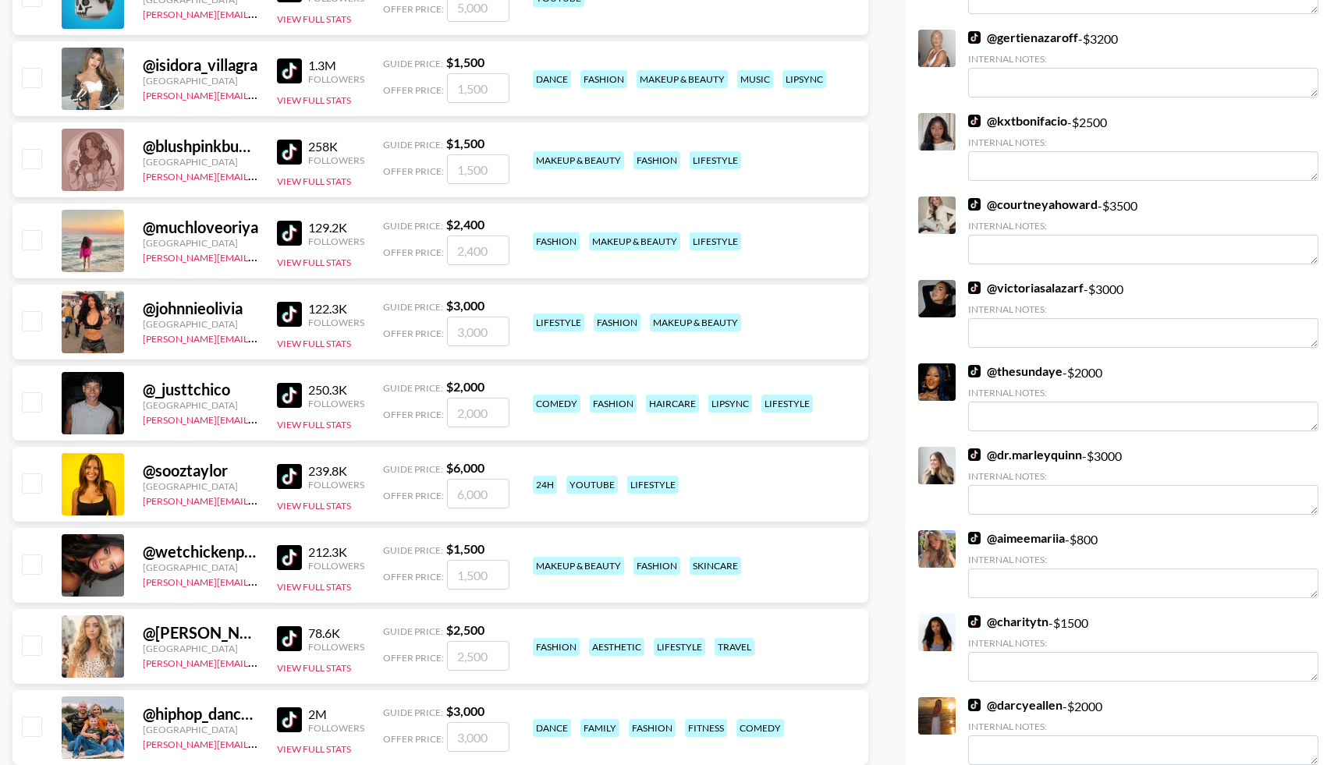
scroll to position [4680, 0]
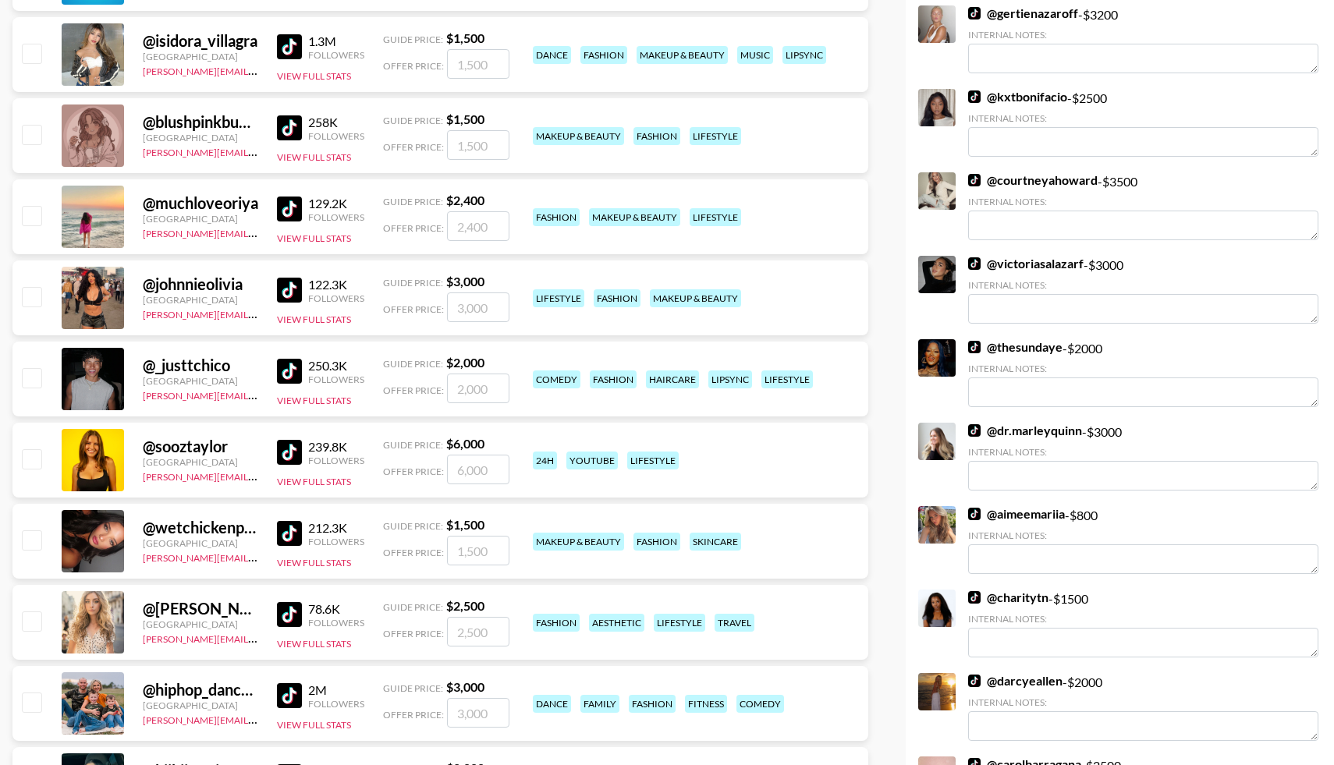
click at [32, 538] on input "checkbox" at bounding box center [31, 539] width 19 height 19
checkbox input "true"
drag, startPoint x: 497, startPoint y: 559, endPoint x: 422, endPoint y: 550, distance: 75.5
click at [422, 554] on div "Offer Price: 1500" at bounding box center [446, 551] width 126 height 30
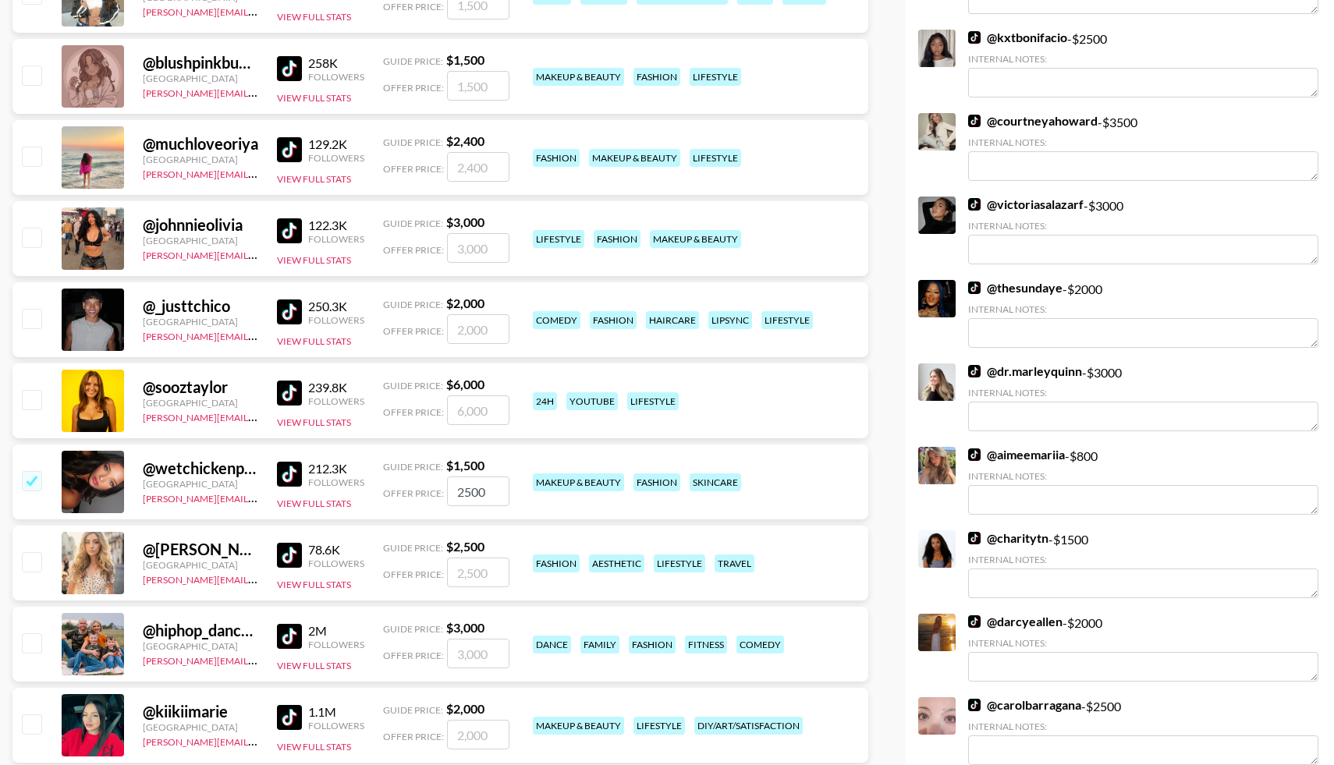
scroll to position [4743, 0]
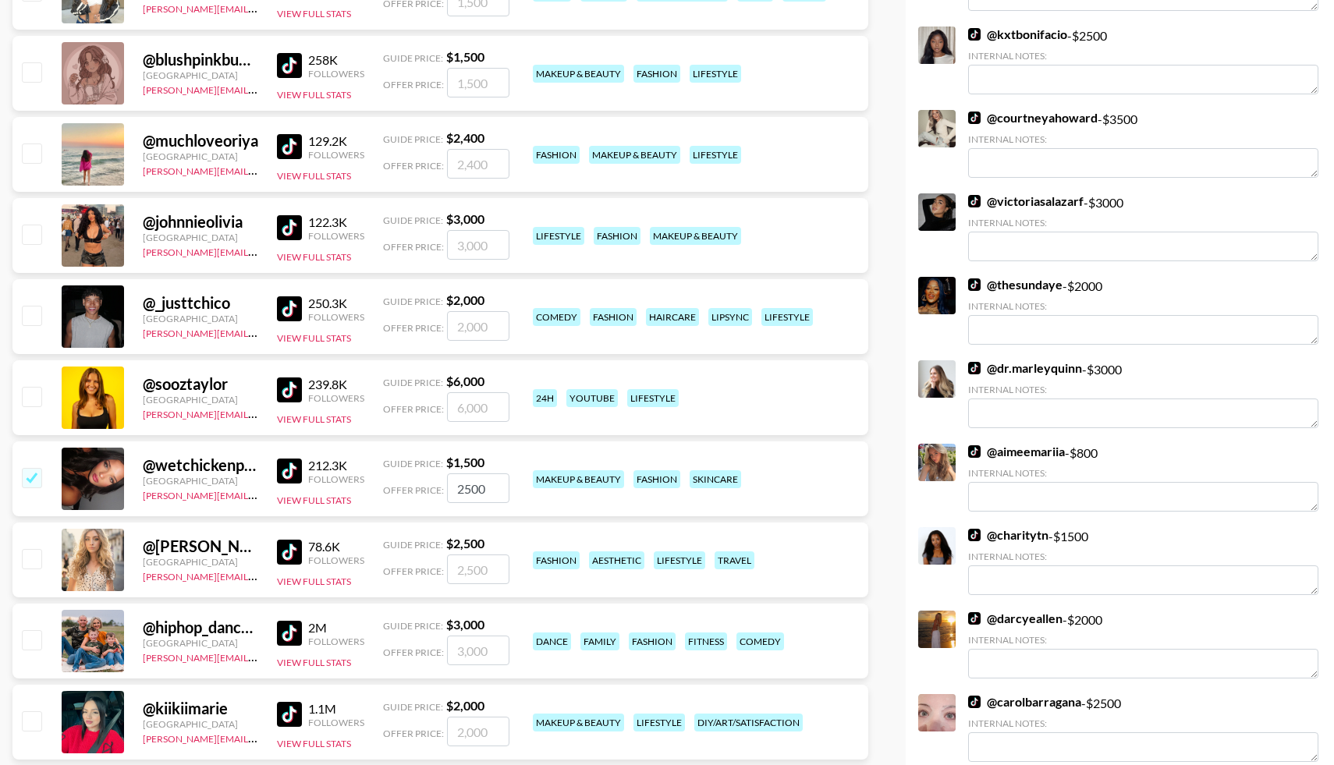
type input "2500"
click at [34, 558] on input "checkbox" at bounding box center [31, 558] width 19 height 19
checkbox input "true"
type input "2500"
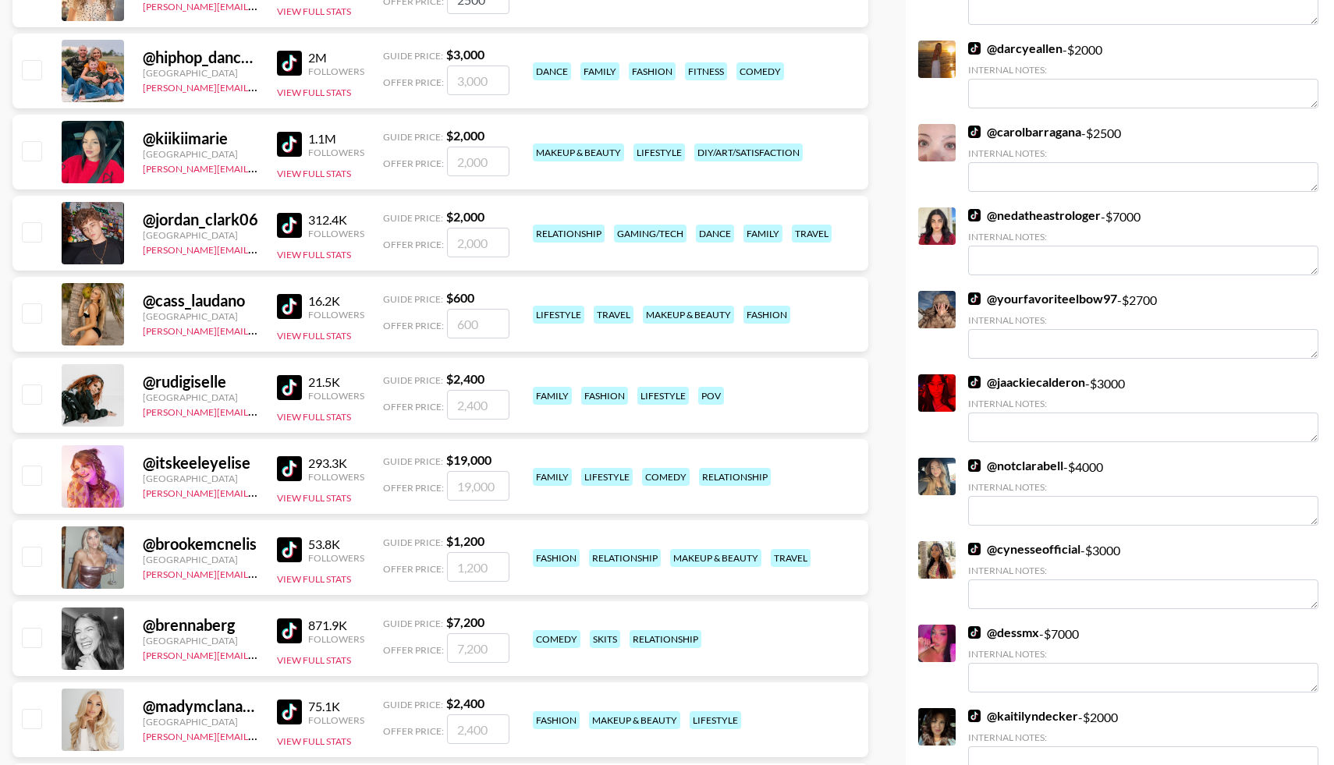
scroll to position [5316, 0]
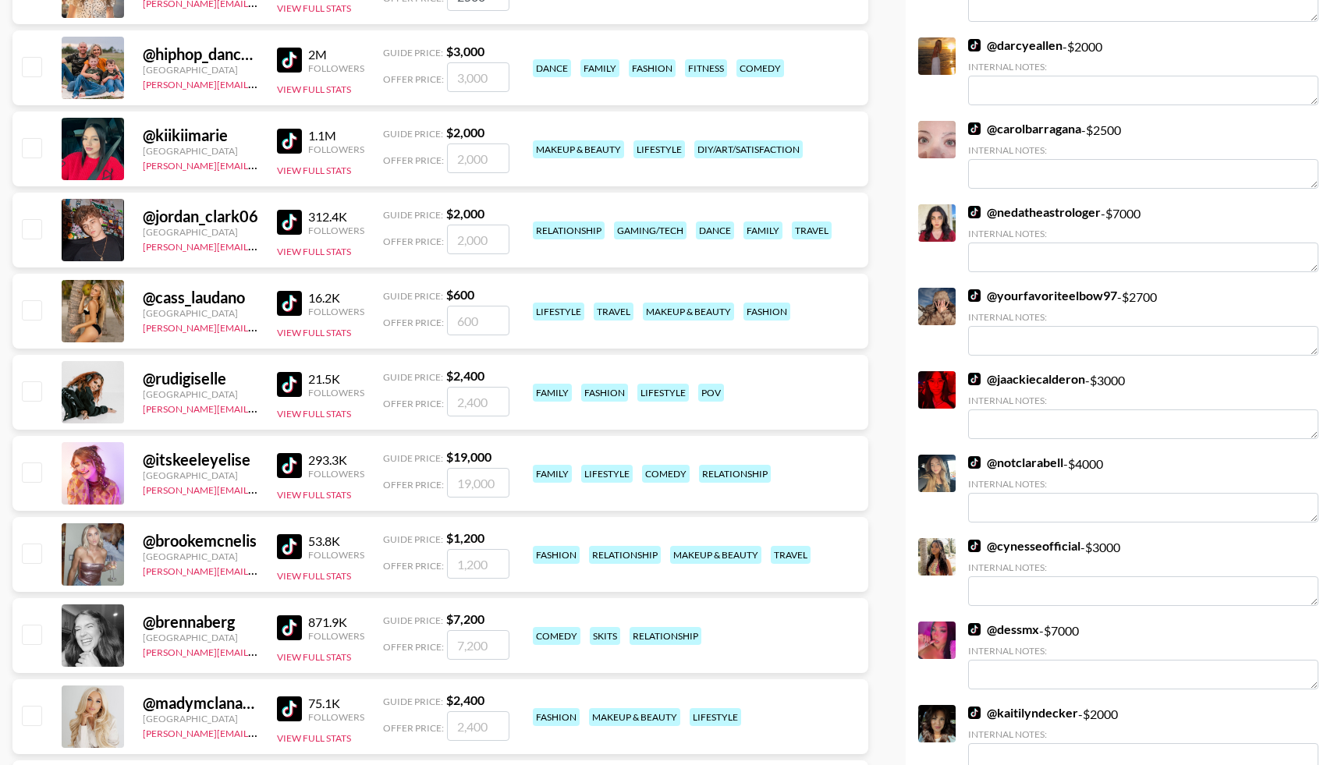
click at [37, 551] on input "checkbox" at bounding box center [31, 553] width 19 height 19
checkbox input "true"
type input "1200"
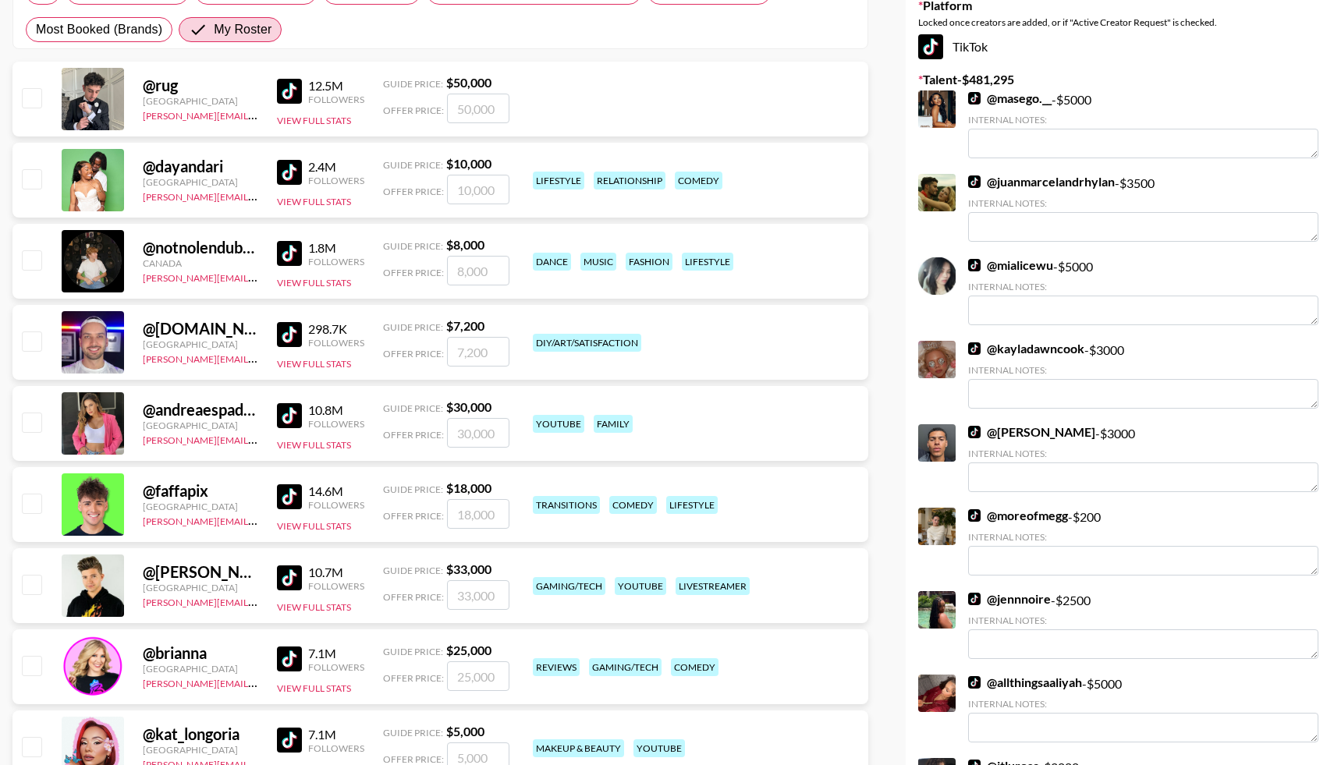
scroll to position [0, 0]
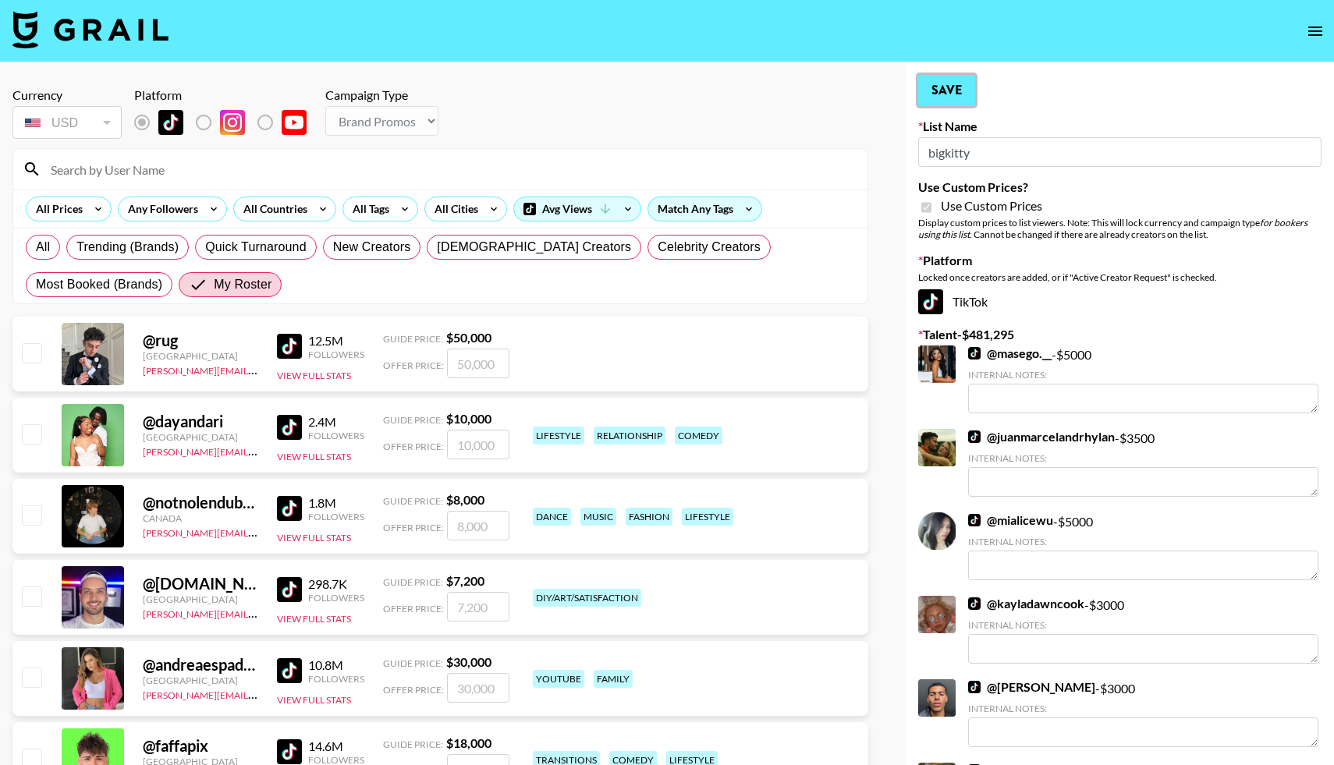
click at [943, 79] on button "Save" at bounding box center [946, 90] width 57 height 31
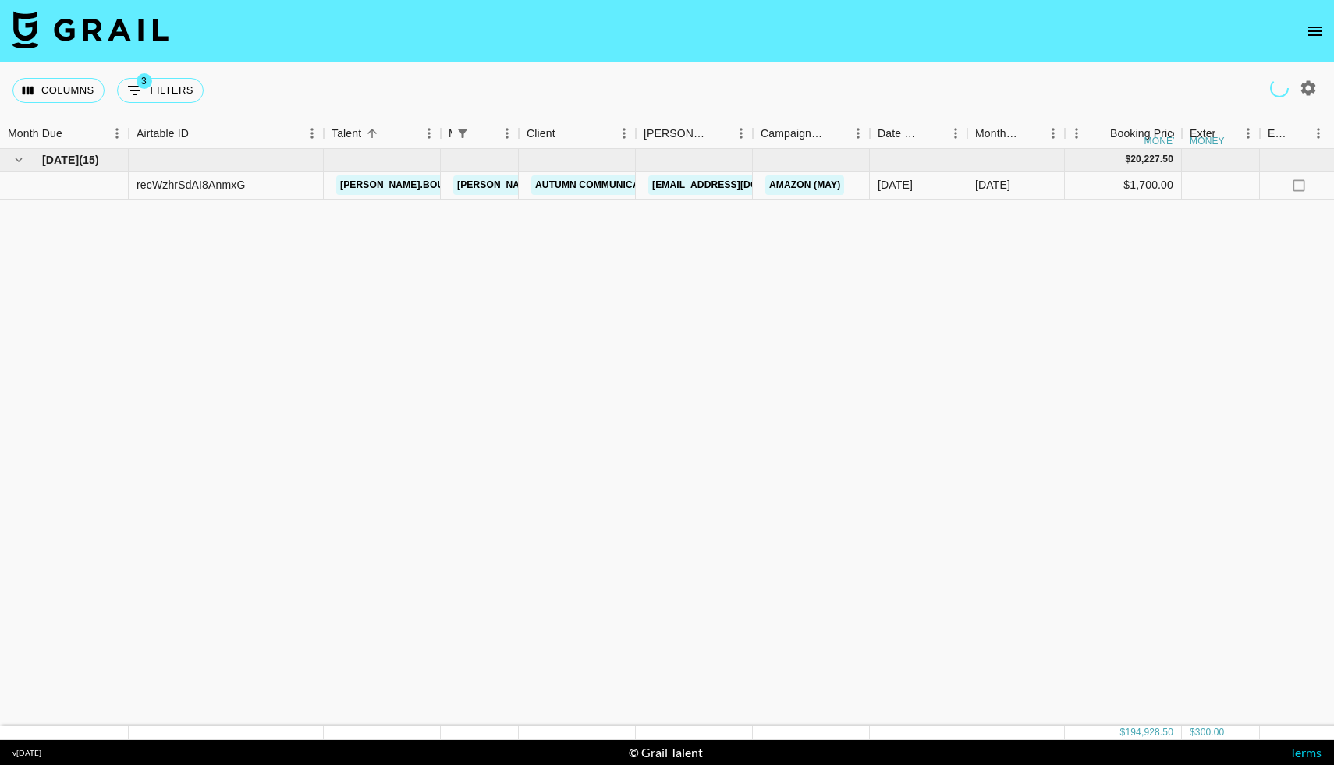
click at [1315, 33] on icon "open drawer" at bounding box center [1315, 31] width 19 height 19
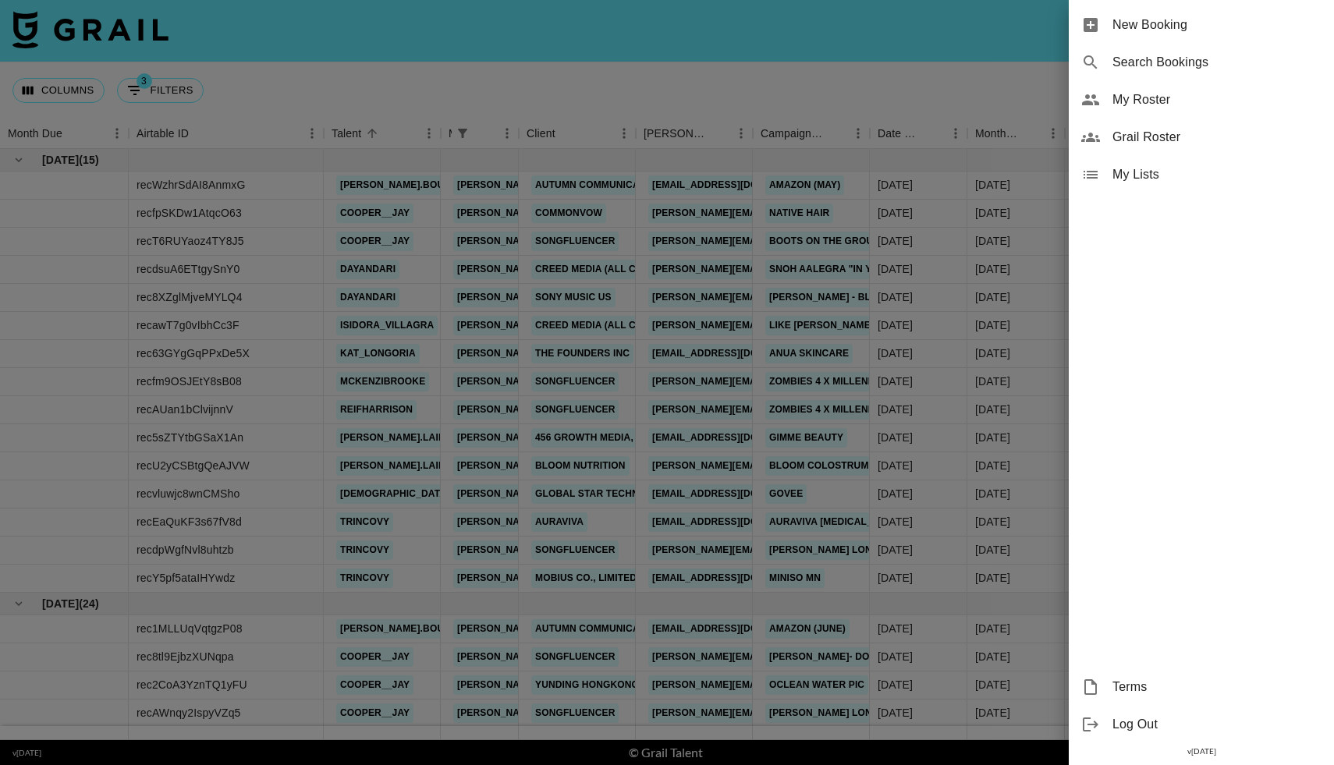
click at [1131, 141] on span "Grail Roster" at bounding box center [1216, 137] width 209 height 19
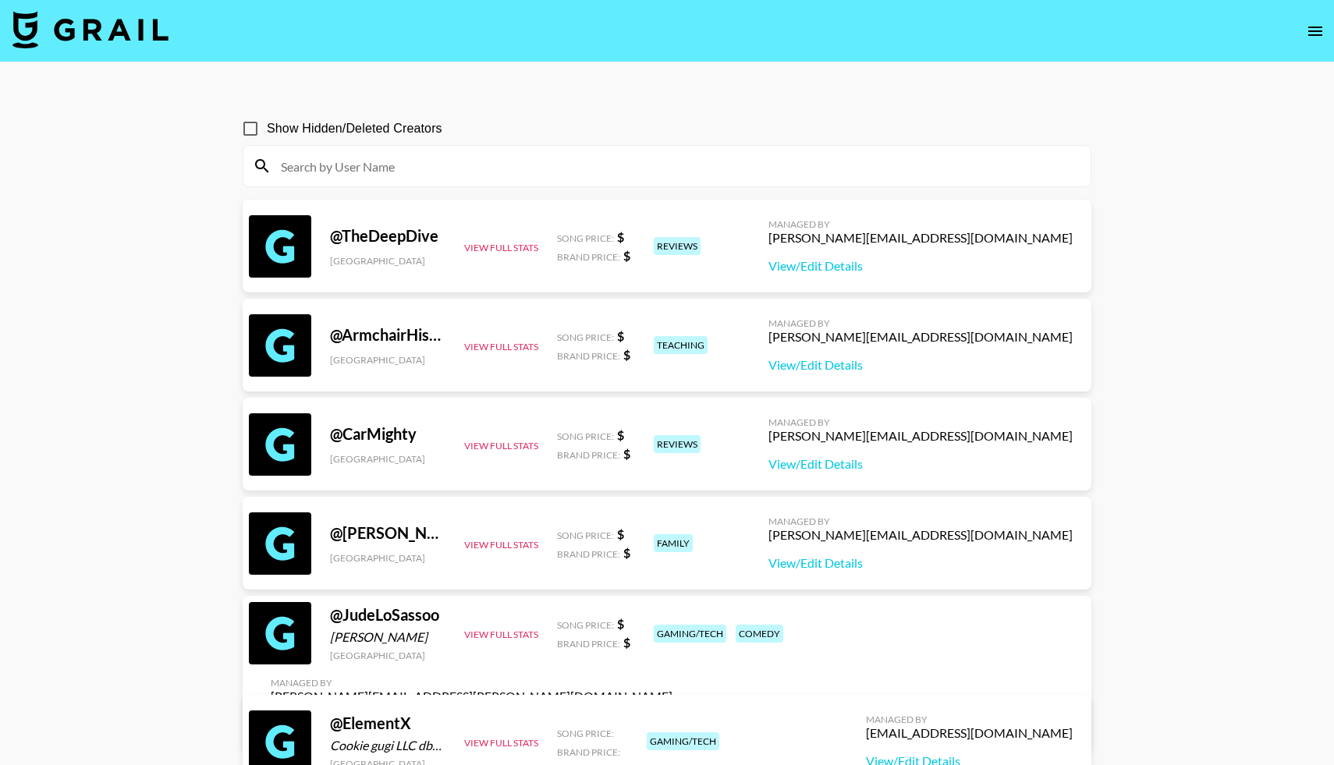
click at [389, 161] on input at bounding box center [676, 166] width 810 height 25
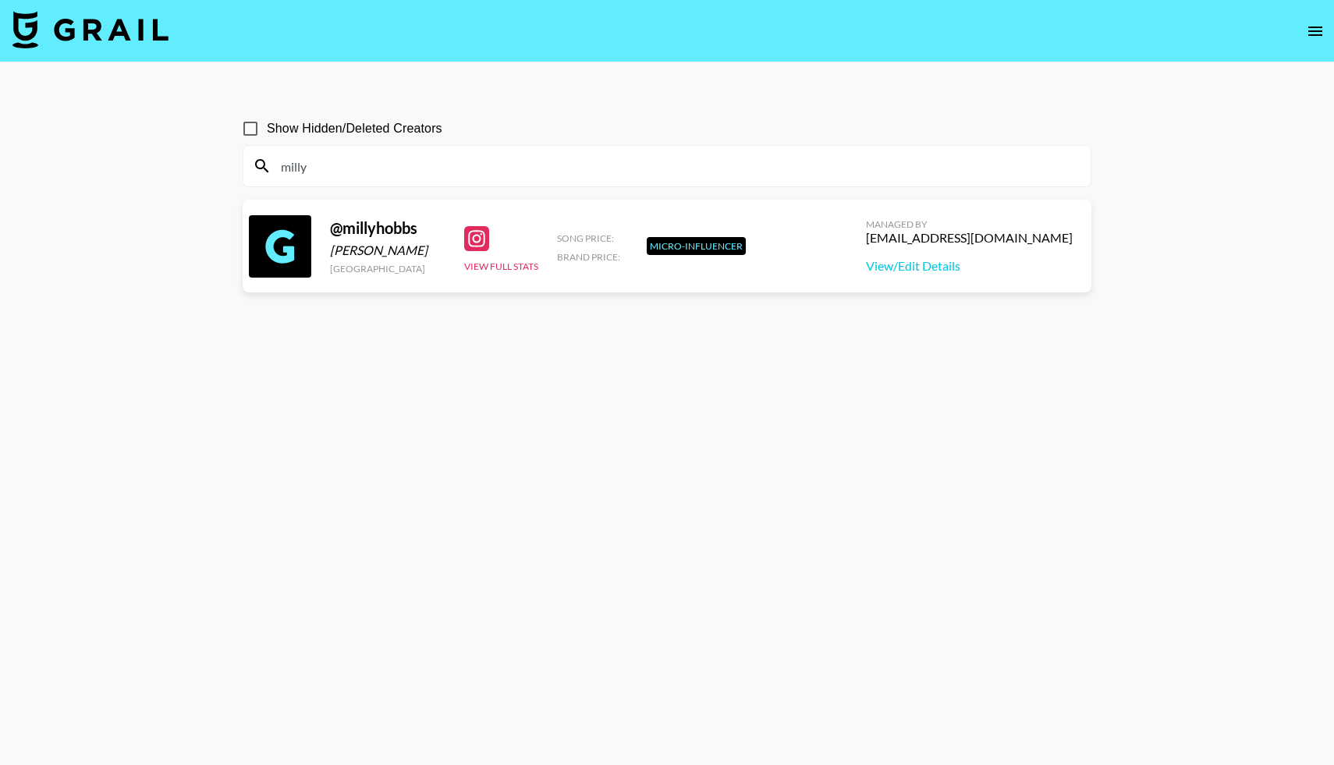
type input "milly"
